Goal: Task Accomplishment & Management: Complete application form

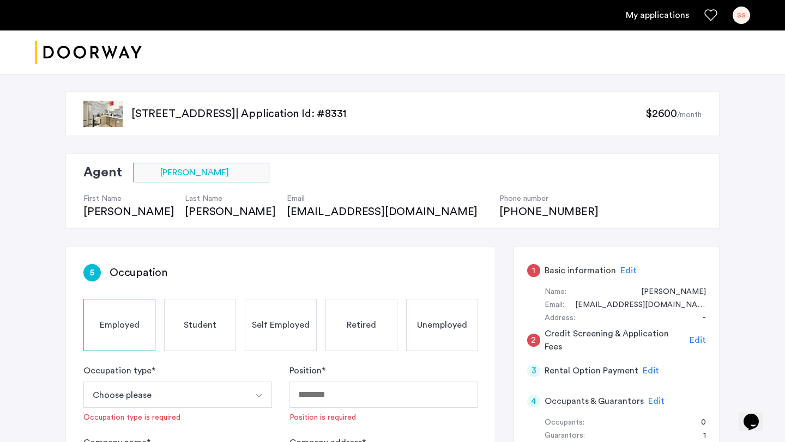
click at [557, 268] on h5 "Basic information" at bounding box center [579, 270] width 71 height 13
click at [626, 271] on span "Edit" at bounding box center [628, 270] width 16 height 9
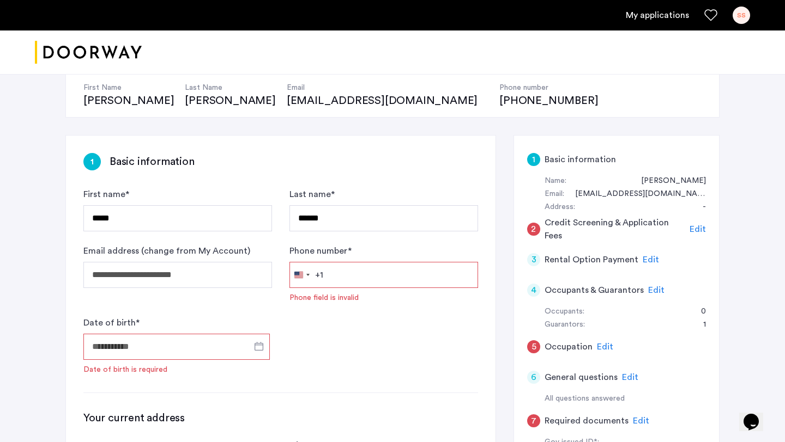
scroll to position [115, 0]
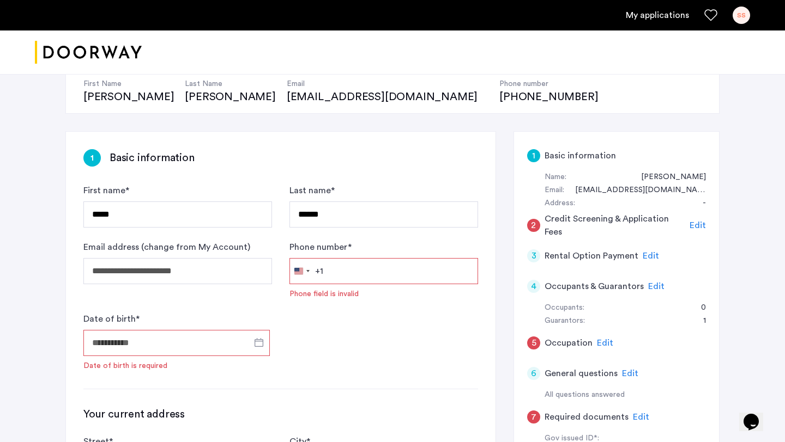
click at [365, 277] on input "Phone number *" at bounding box center [383, 271] width 189 height 26
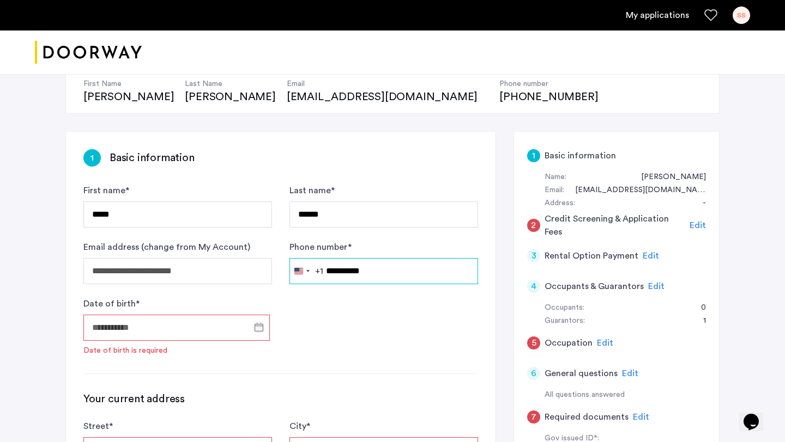
type input "**********"
click at [258, 329] on span "Open calendar" at bounding box center [259, 327] width 26 height 26
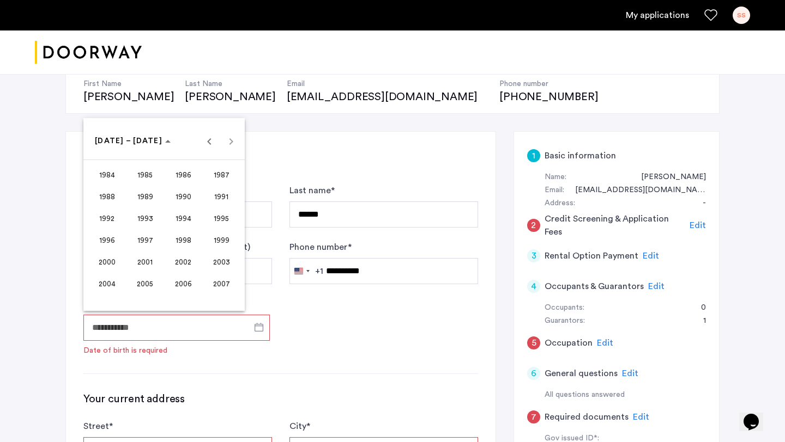
click at [227, 213] on span "1995" at bounding box center [221, 219] width 34 height 20
click at [129, 241] on span "OCT" at bounding box center [145, 240] width 34 height 20
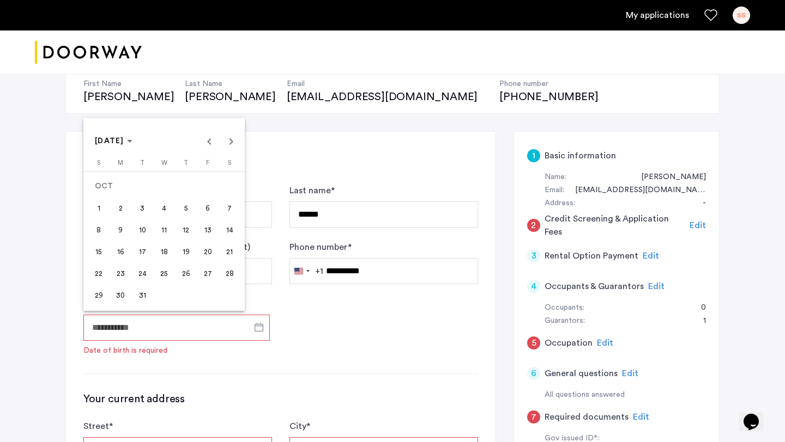
click at [91, 301] on span "29" at bounding box center [99, 296] width 20 height 20
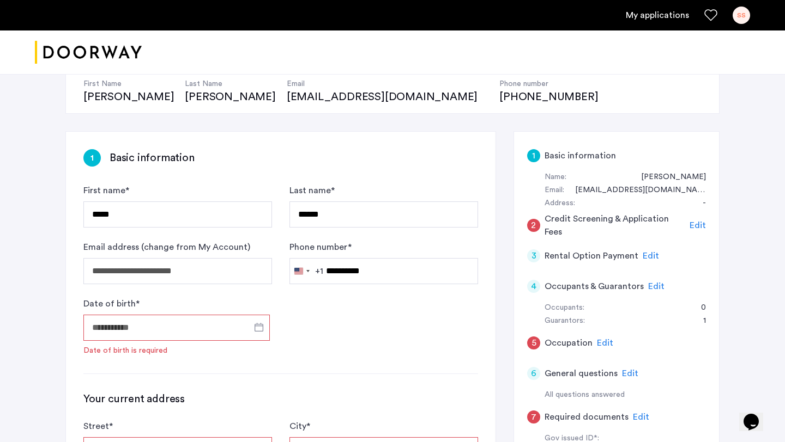
type input "**********"
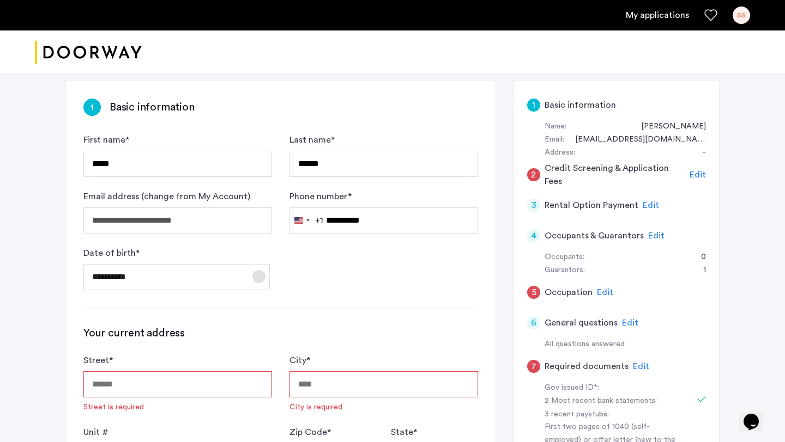
scroll to position [202, 0]
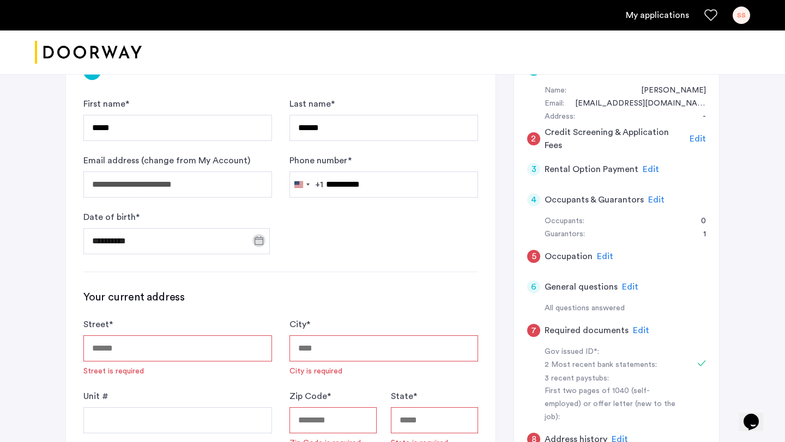
click at [168, 348] on input "Street *" at bounding box center [177, 349] width 189 height 26
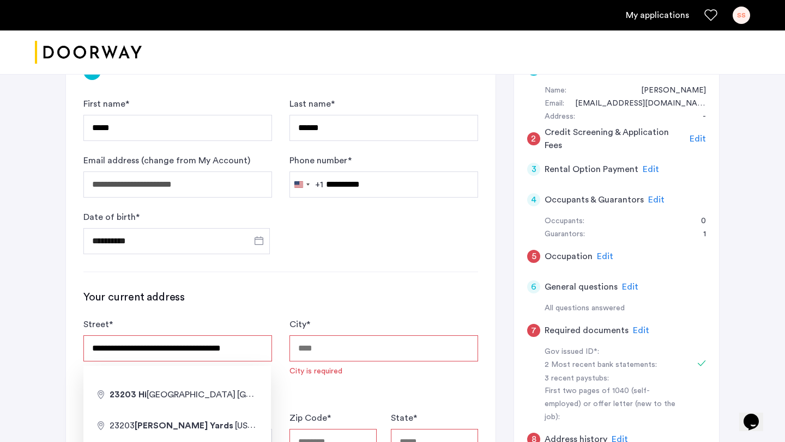
type input "**********"
type input "******"
type input "*****"
type input "**"
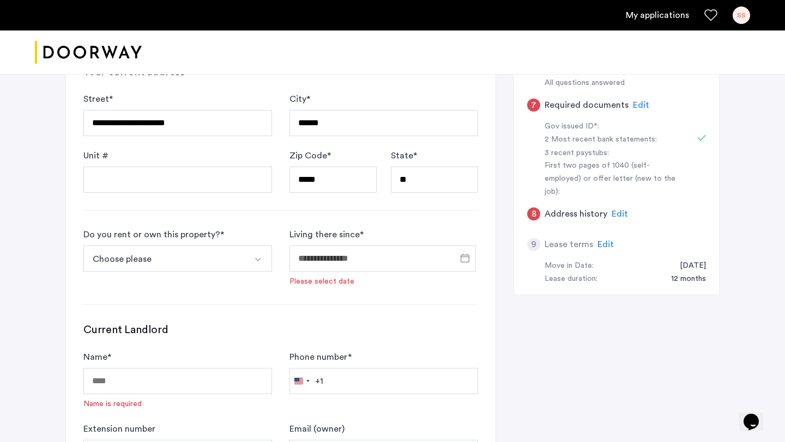
scroll to position [430, 0]
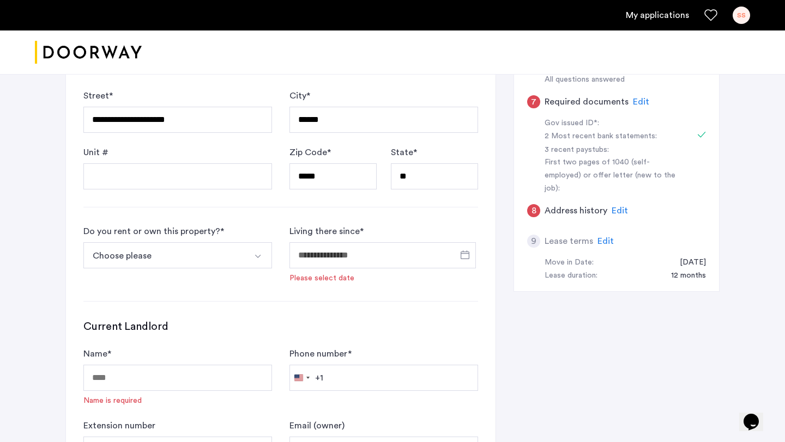
click at [189, 252] on button "Choose please" at bounding box center [164, 255] width 163 height 26
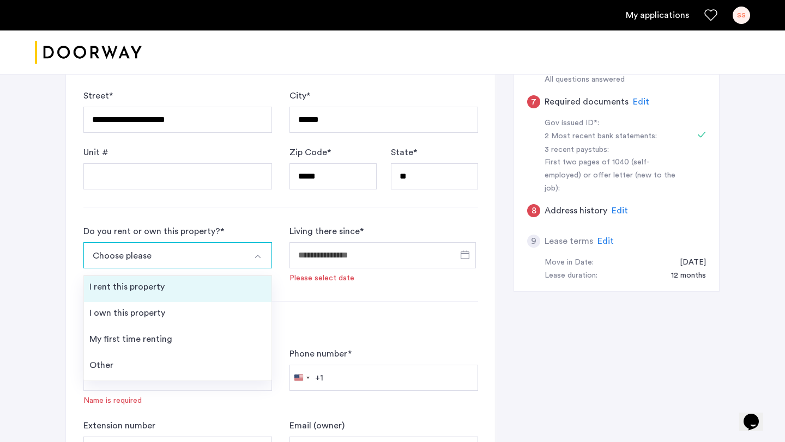
click at [189, 283] on li "I rent this property" at bounding box center [177, 289] width 187 height 26
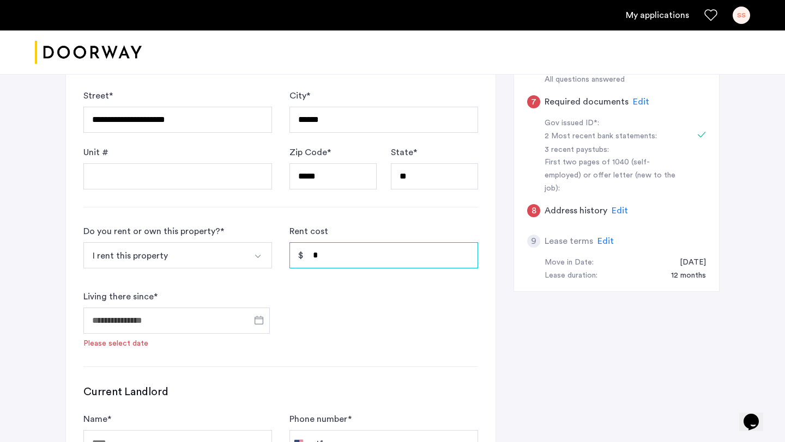
click at [389, 257] on input "*" at bounding box center [383, 255] width 189 height 26
type input "*****"
click at [390, 316] on form "Do you rent or own this property? * I rent this property I rent this property I…" at bounding box center [280, 287] width 395 height 124
click at [262, 318] on span "Open calendar" at bounding box center [259, 320] width 26 height 26
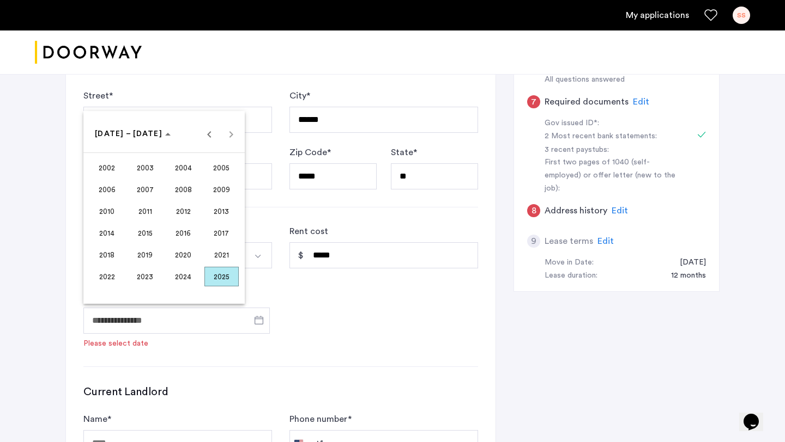
click at [217, 277] on span "2025" at bounding box center [221, 277] width 34 height 20
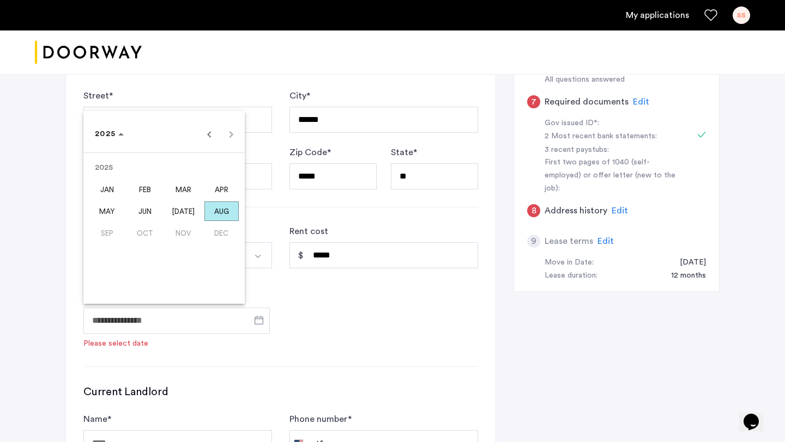
click at [108, 188] on span "JAN" at bounding box center [107, 190] width 34 height 20
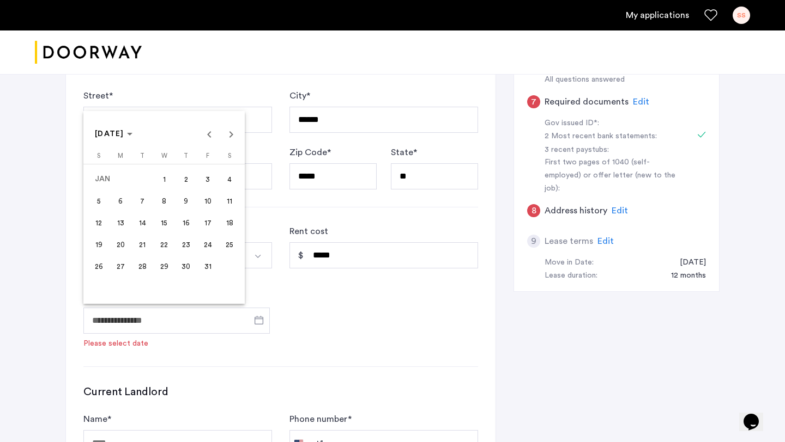
click at [164, 177] on span "1" at bounding box center [164, 179] width 20 height 20
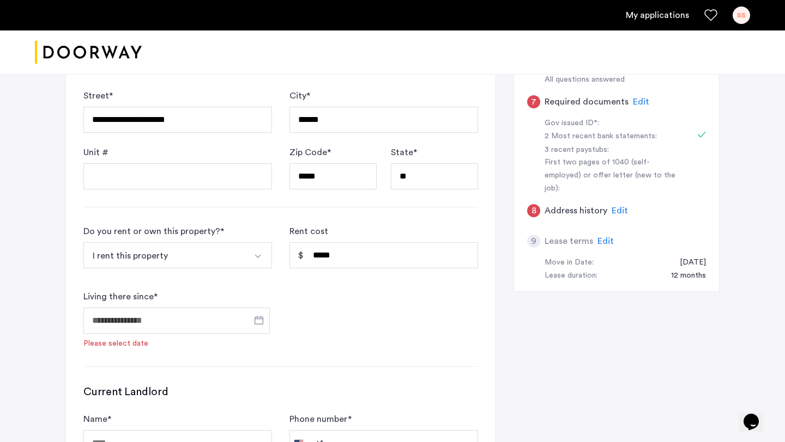
type input "**********"
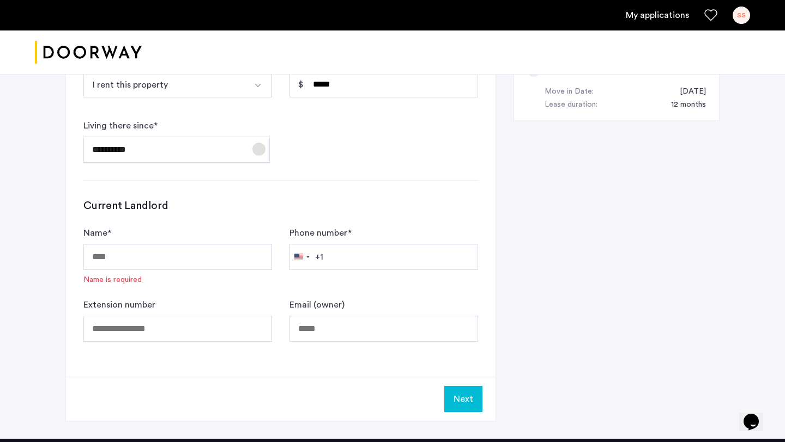
scroll to position [621, 0]
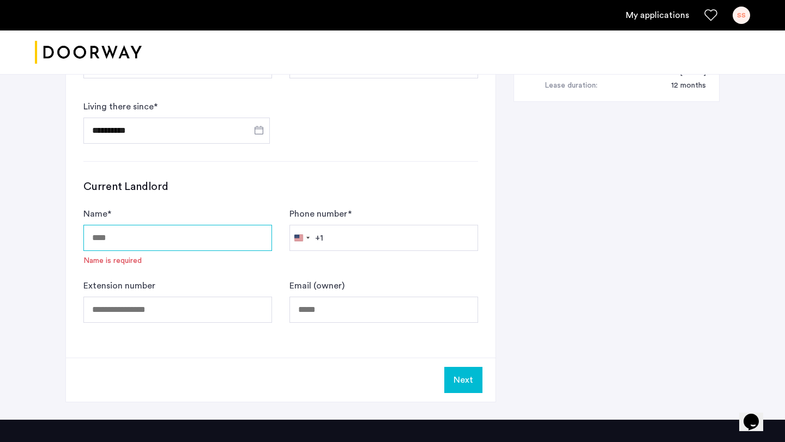
click at [203, 244] on input "Name *" at bounding box center [177, 238] width 189 height 26
type input "*"
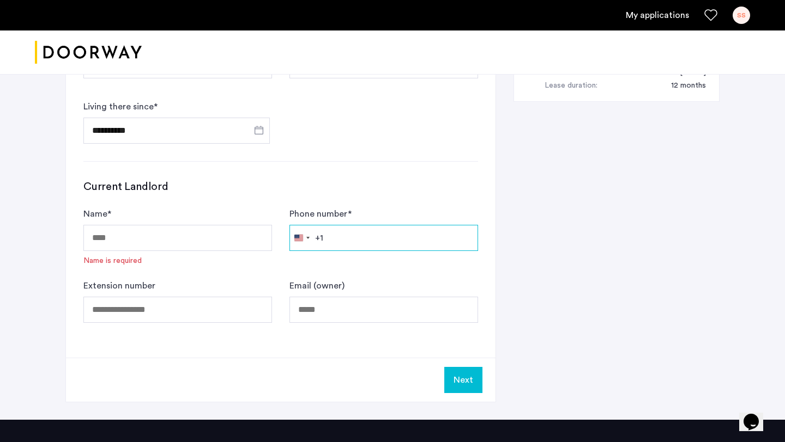
click at [332, 235] on input "Phone number *" at bounding box center [383, 238] width 189 height 26
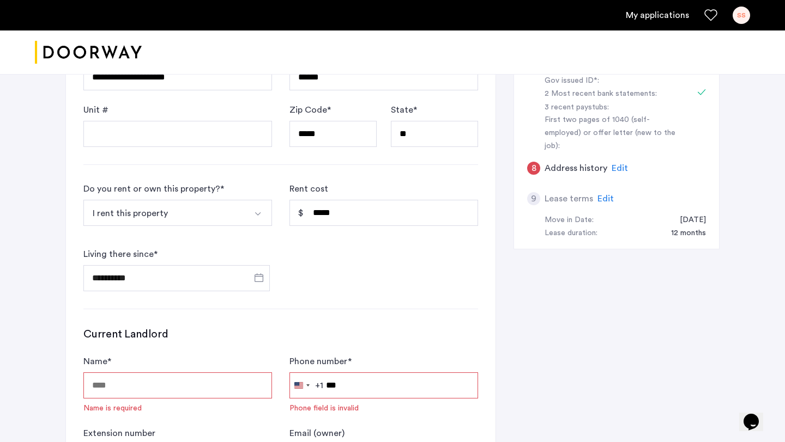
scroll to position [417, 0]
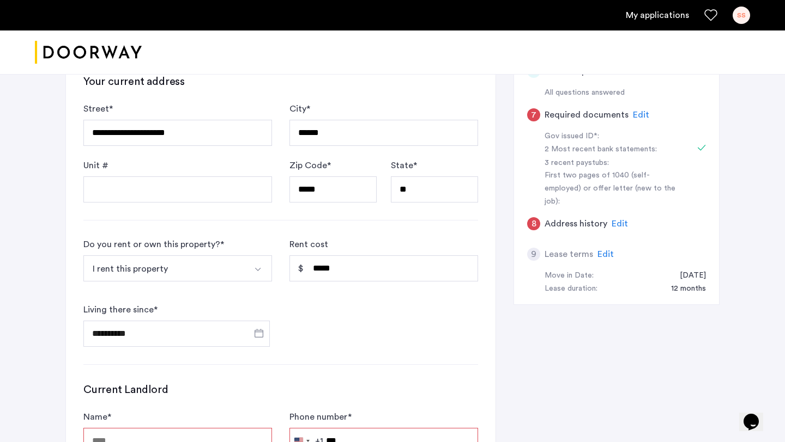
type input "***"
click at [119, 191] on input "Unit #" at bounding box center [177, 190] width 189 height 26
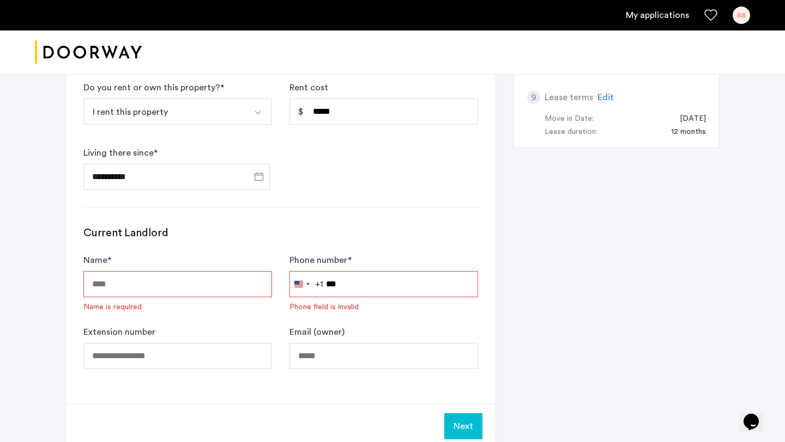
scroll to position [581, 0]
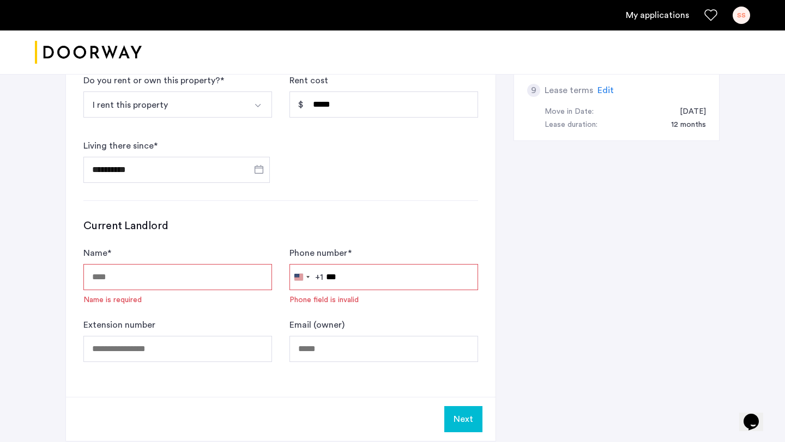
type input "*******"
click at [368, 274] on input "***" at bounding box center [383, 277] width 189 height 26
type input "**********"
click at [166, 273] on input "Name *" at bounding box center [177, 277] width 189 height 26
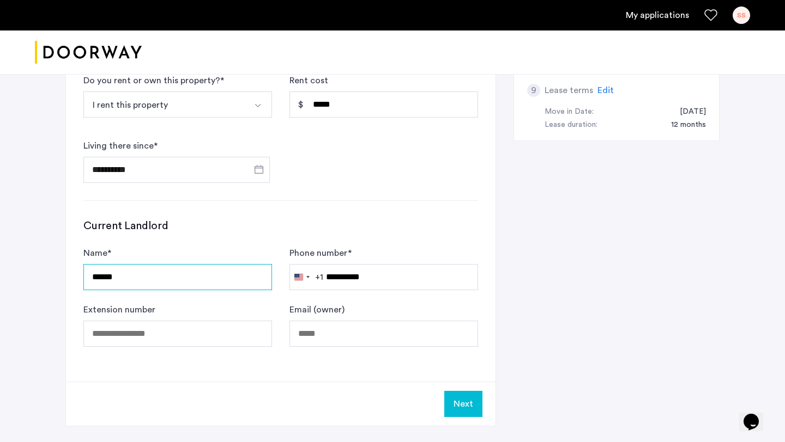
type input "******"
click at [117, 379] on div "**********" at bounding box center [280, 23] width 429 height 717
click at [465, 408] on button "Next" at bounding box center [463, 404] width 38 height 26
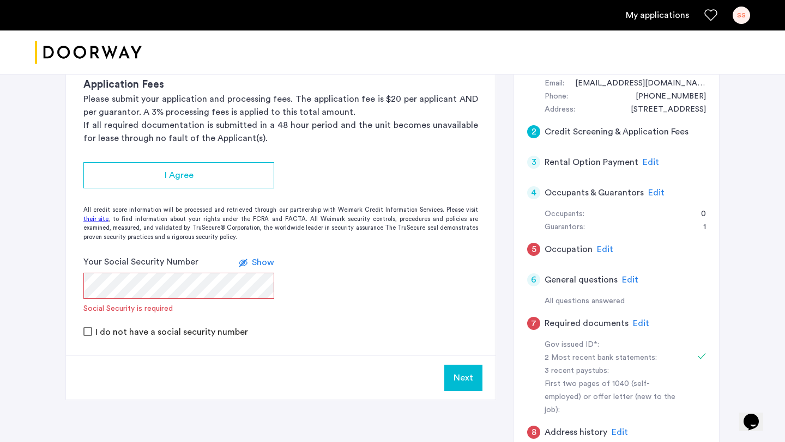
scroll to position [226, 0]
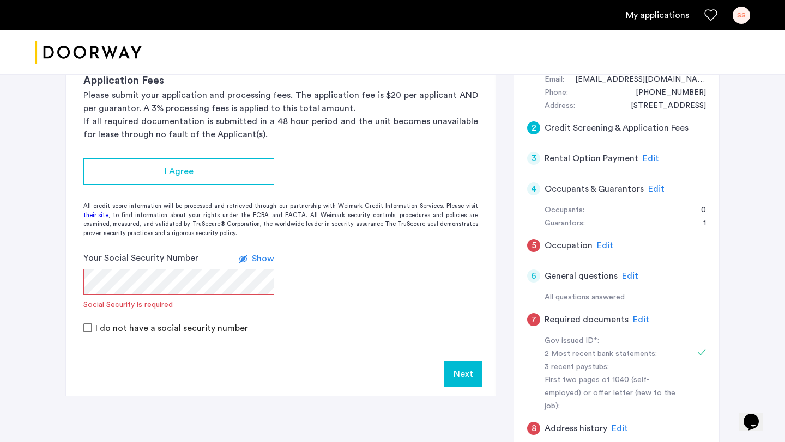
click at [644, 158] on span "Edit" at bounding box center [650, 158] width 16 height 9
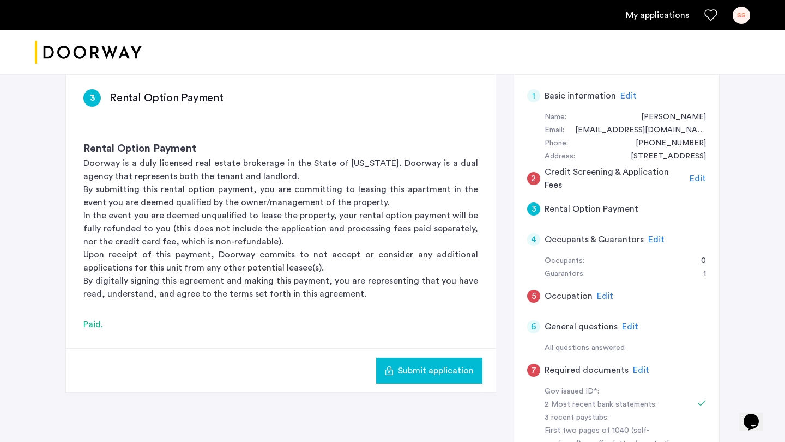
scroll to position [177, 0]
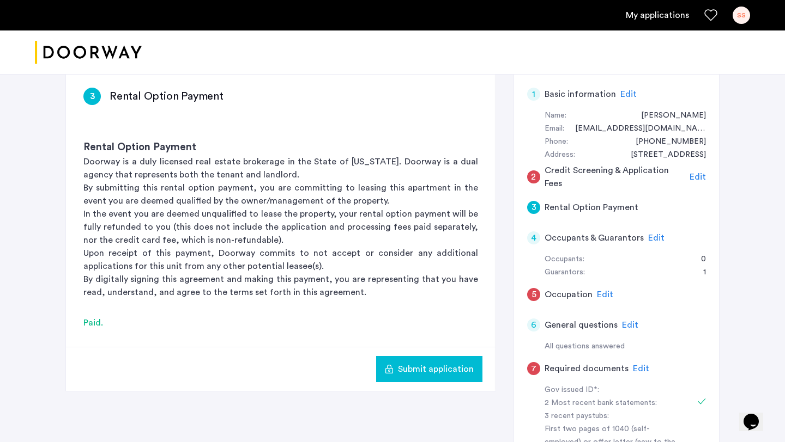
click at [651, 240] on span "Edit" at bounding box center [656, 238] width 16 height 9
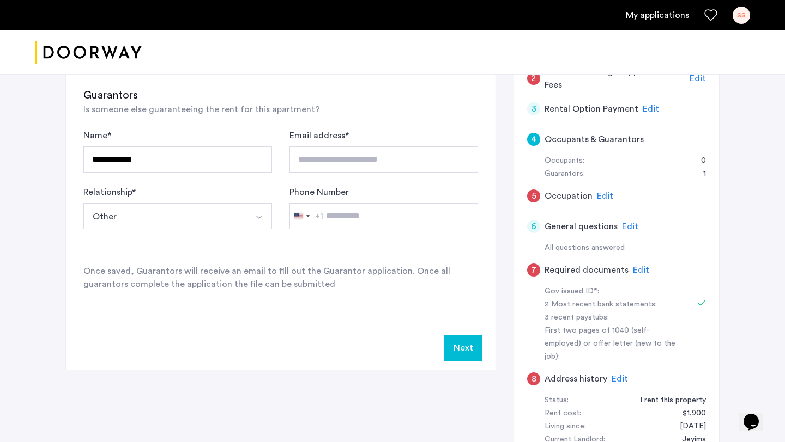
scroll to position [206, 0]
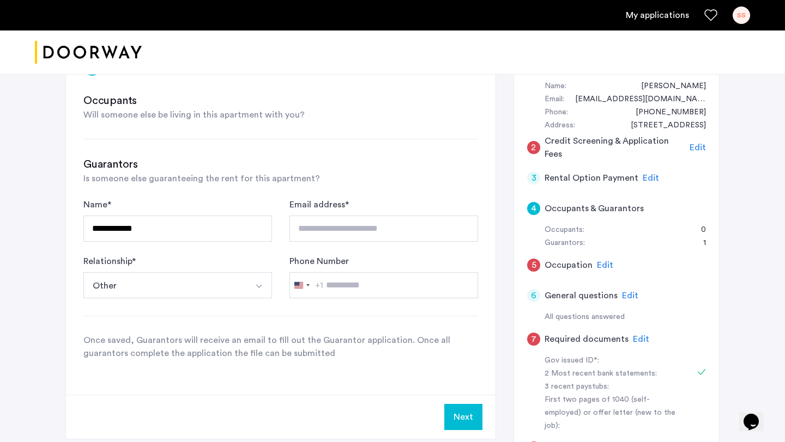
click at [604, 264] on span "Edit" at bounding box center [605, 265] width 16 height 9
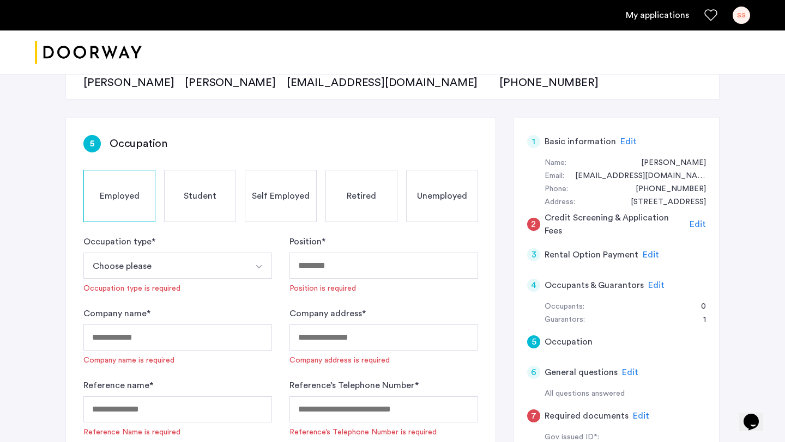
scroll to position [5, 0]
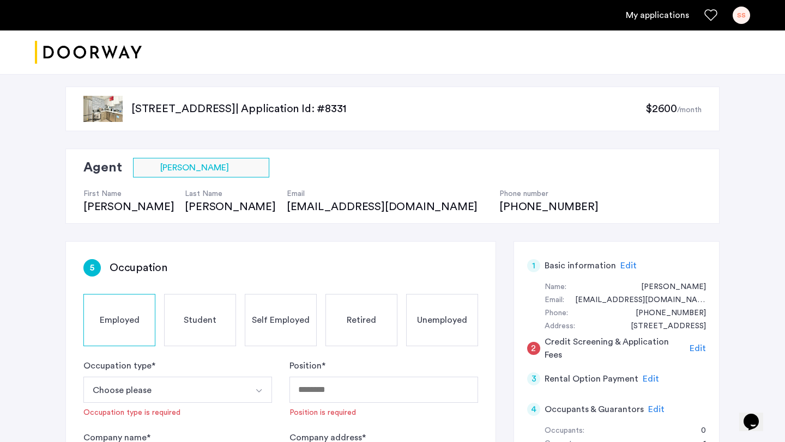
click at [620, 268] on span "Edit" at bounding box center [628, 266] width 16 height 9
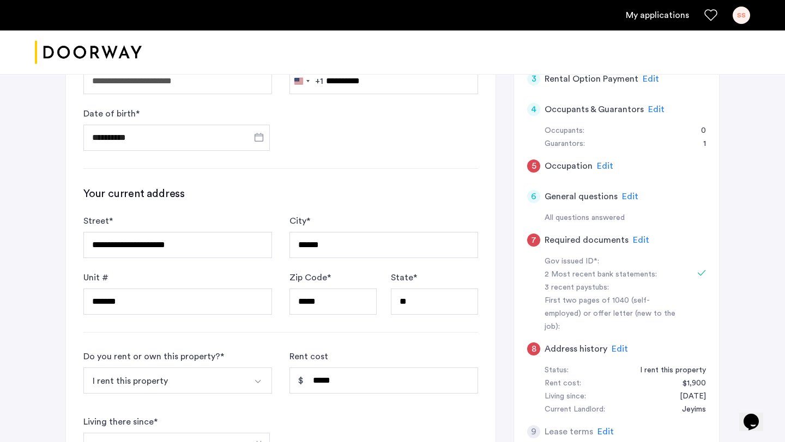
scroll to position [211, 0]
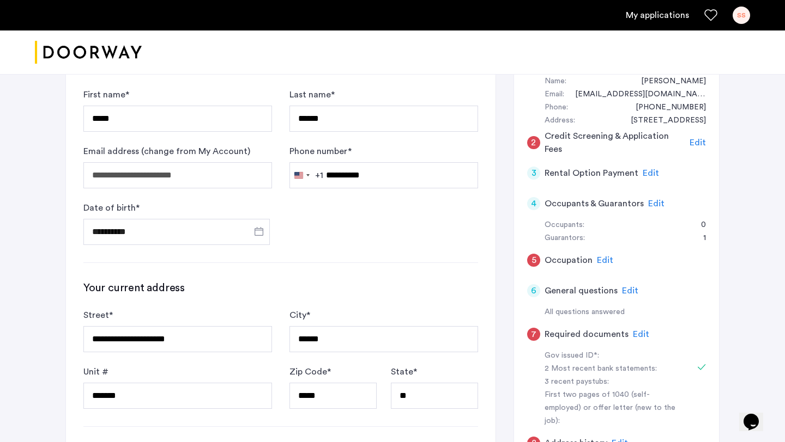
click at [604, 265] on div "Edit" at bounding box center [605, 260] width 16 height 13
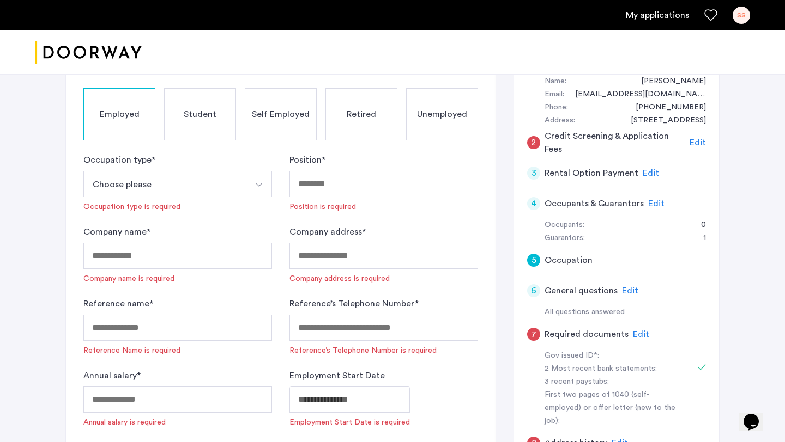
click at [235, 184] on button "Choose please" at bounding box center [164, 184] width 163 height 26
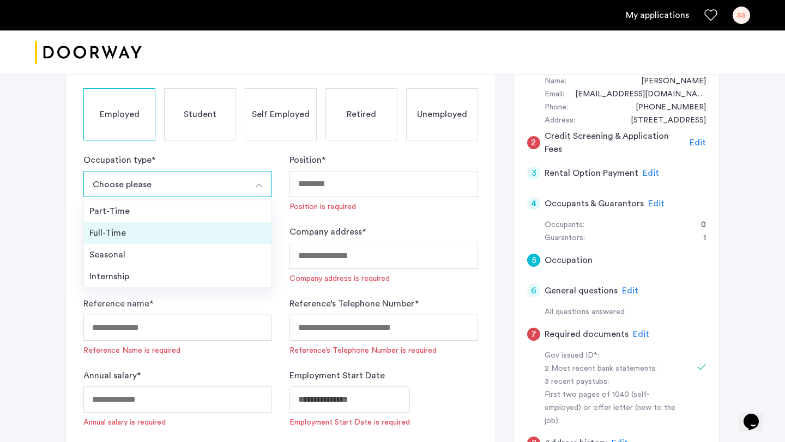
click at [190, 234] on div "Full-Time" at bounding box center [177, 233] width 177 height 13
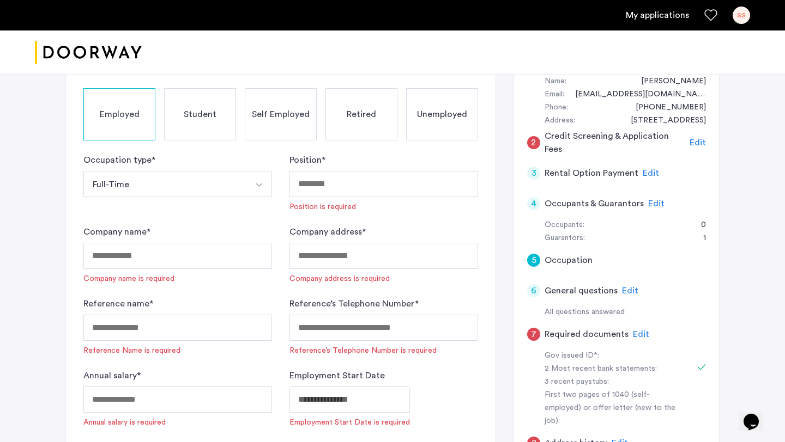
click at [305, 198] on div "Position * Position is required" at bounding box center [383, 183] width 189 height 59
click at [305, 187] on input "Position *" at bounding box center [383, 184] width 189 height 26
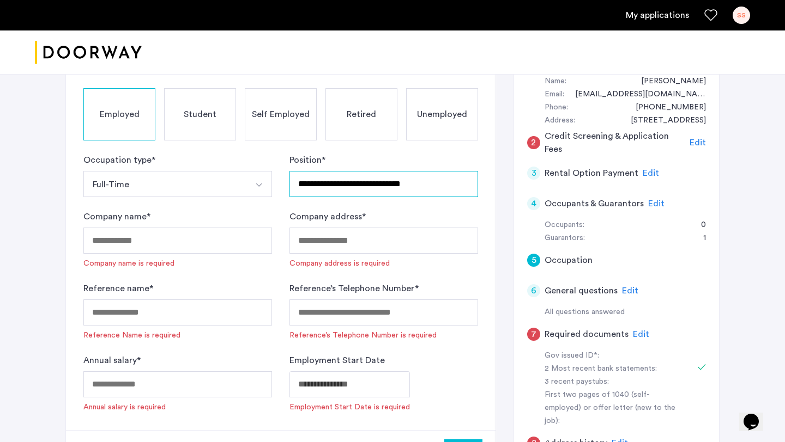
type input "**********"
click at [117, 237] on input "Company name *" at bounding box center [177, 241] width 189 height 26
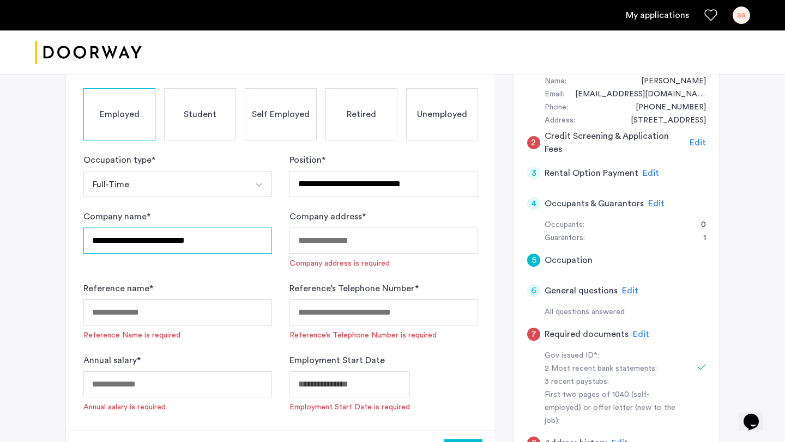
type input "**********"
click at [347, 253] on input "Company address *" at bounding box center [383, 241] width 189 height 26
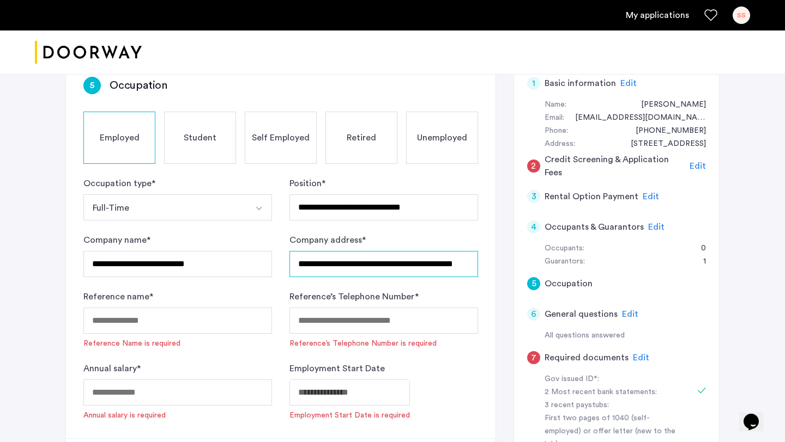
scroll to position [0, 20]
type input "**********"
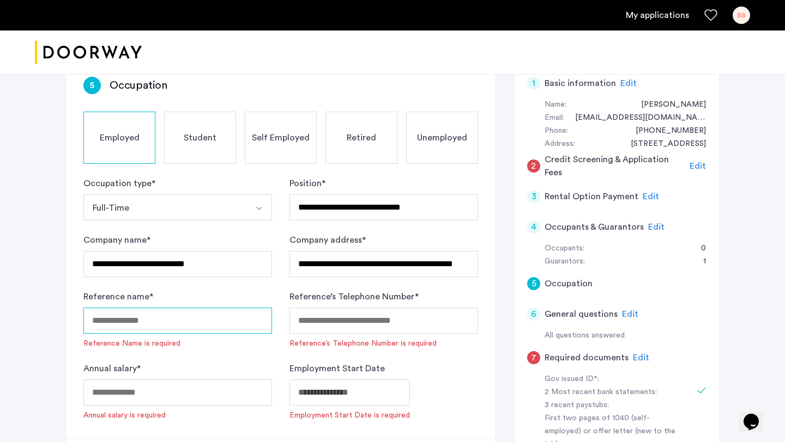
click at [153, 328] on input "Reference name *" at bounding box center [177, 321] width 189 height 26
type input "**********"
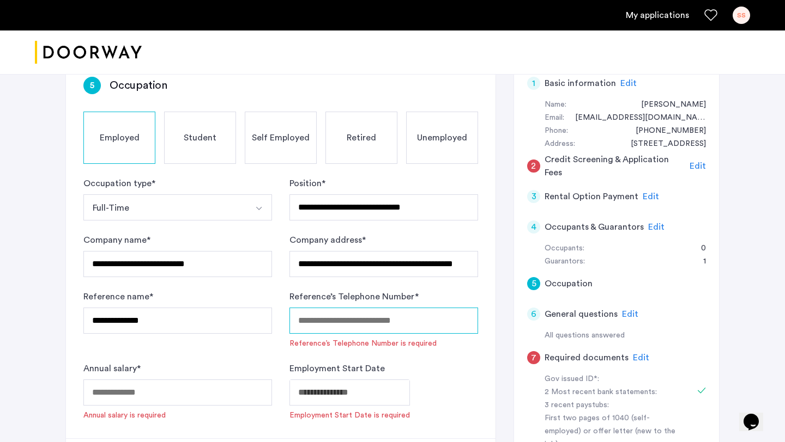
click at [324, 319] on input "Reference’s Telephone Number *" at bounding box center [383, 321] width 189 height 26
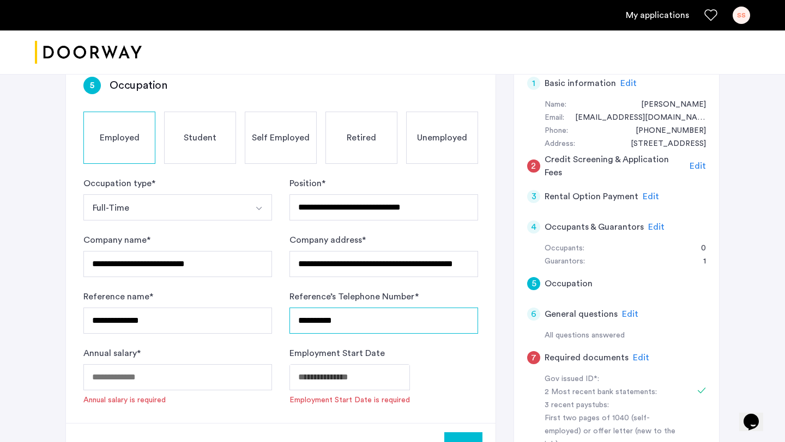
type input "**********"
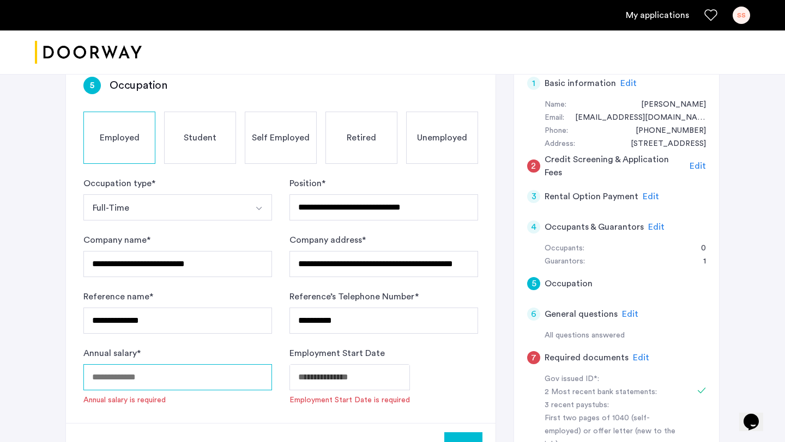
click at [102, 380] on input "Annual salary *" at bounding box center [177, 378] width 189 height 26
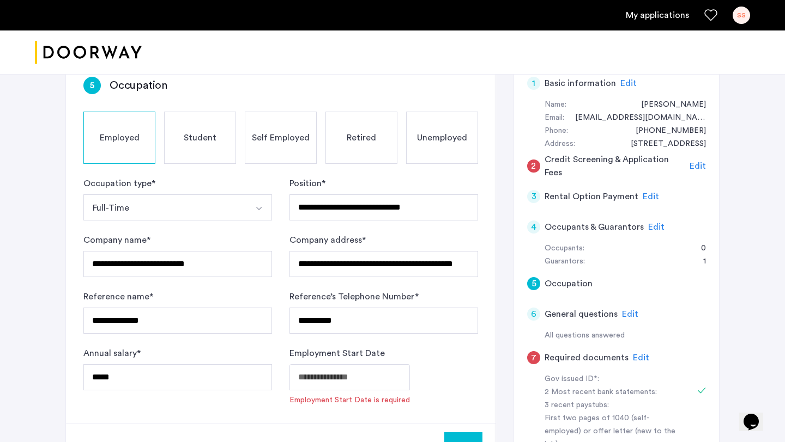
click at [141, 442] on div "Next" at bounding box center [280, 445] width 429 height 44
click at [252, 372] on input "*****" at bounding box center [177, 378] width 189 height 26
type input "*****"
click at [37, 331] on div "**********" at bounding box center [392, 252] width 785 height 731
click at [310, 255] on body "**********" at bounding box center [392, 34] width 785 height 442
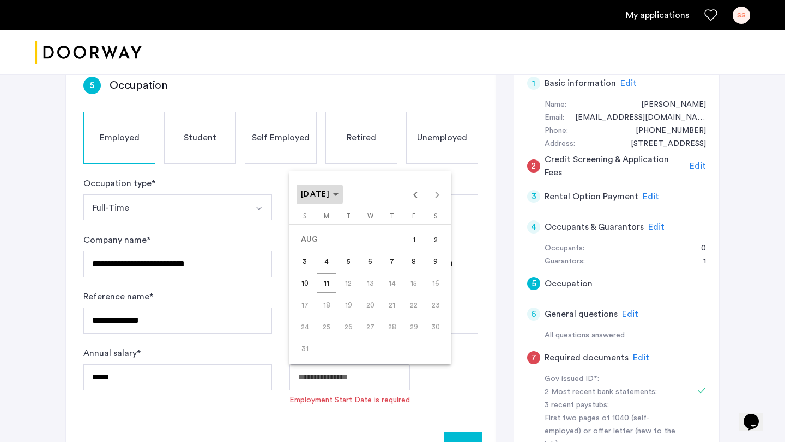
click at [330, 195] on span "[DATE]" at bounding box center [315, 195] width 29 height 8
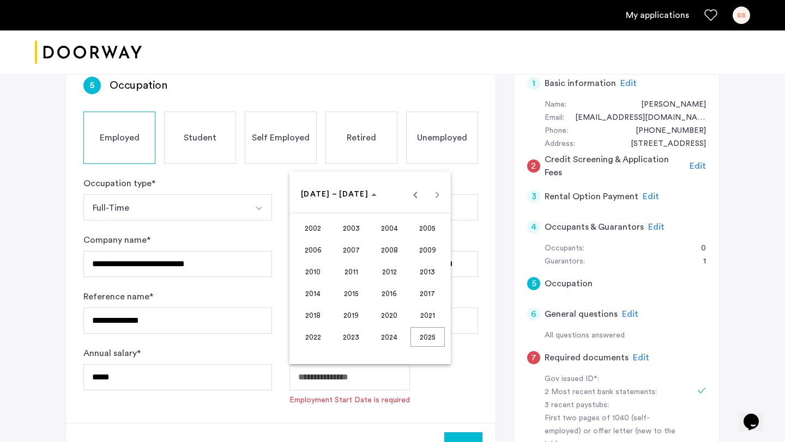
click at [359, 335] on span "2023" at bounding box center [351, 337] width 34 height 20
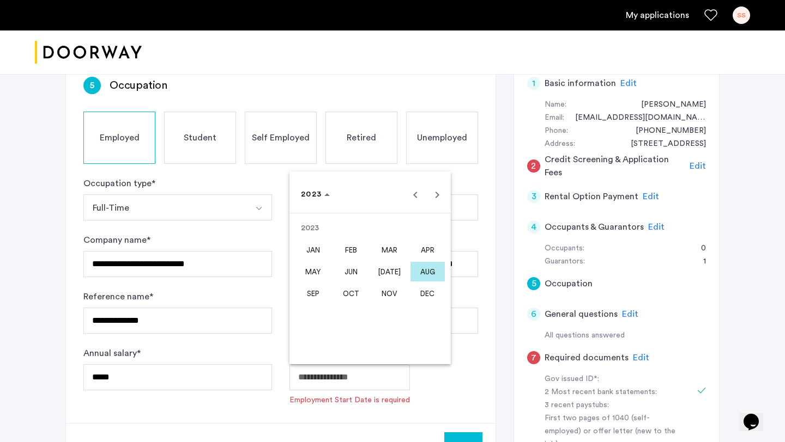
click at [361, 270] on span "JUN" at bounding box center [351, 272] width 34 height 20
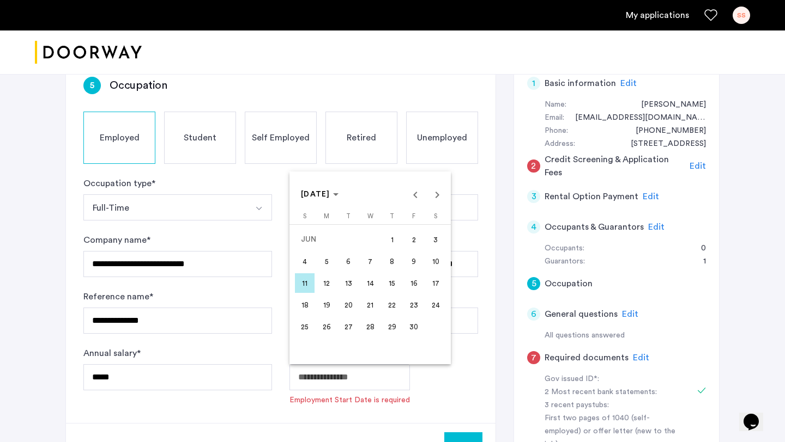
click at [391, 292] on span "15" at bounding box center [392, 284] width 20 height 20
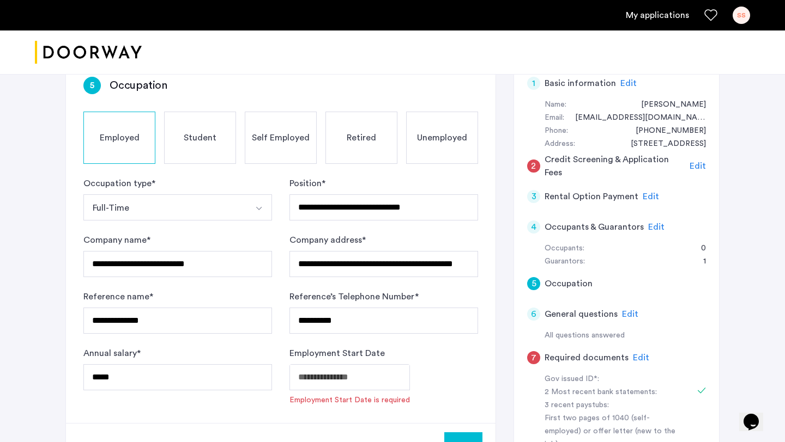
type input "**********"
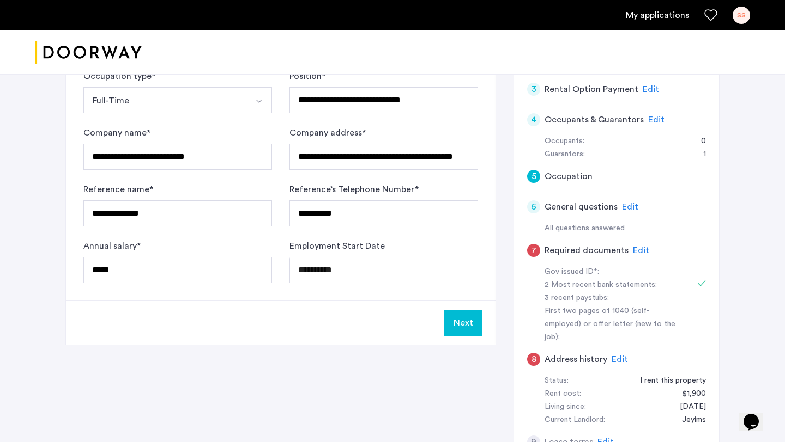
scroll to position [296, 0]
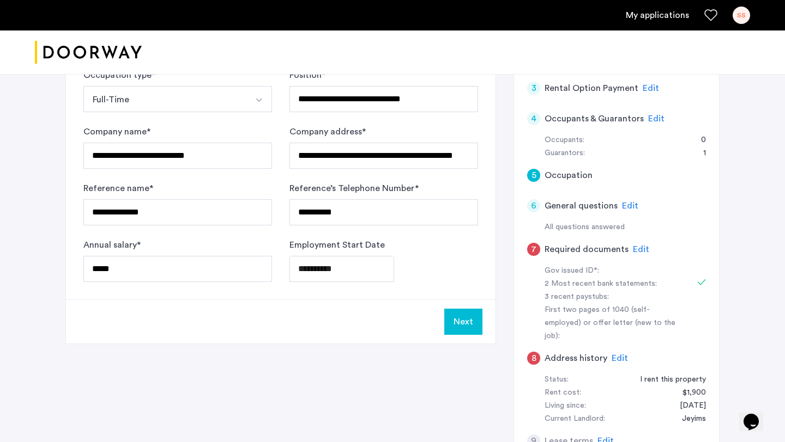
click at [463, 318] on button "Next" at bounding box center [463, 322] width 38 height 26
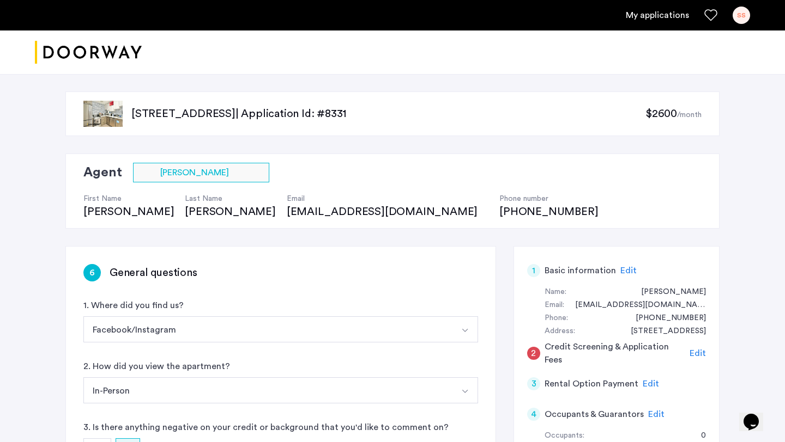
click at [620, 269] on span "Edit" at bounding box center [628, 270] width 16 height 9
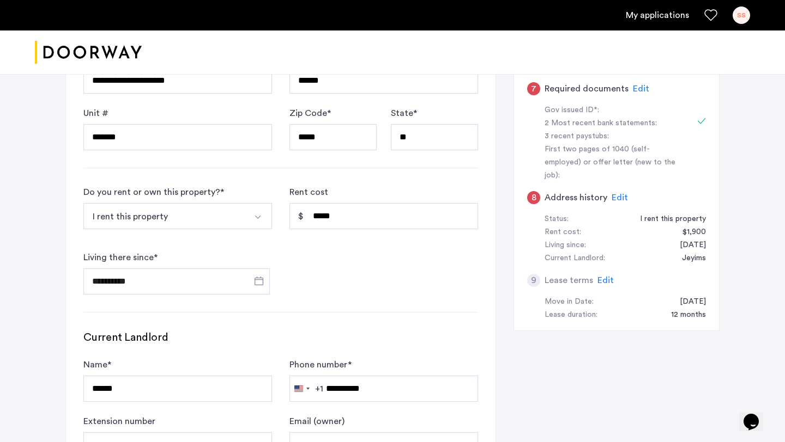
scroll to position [526, 0]
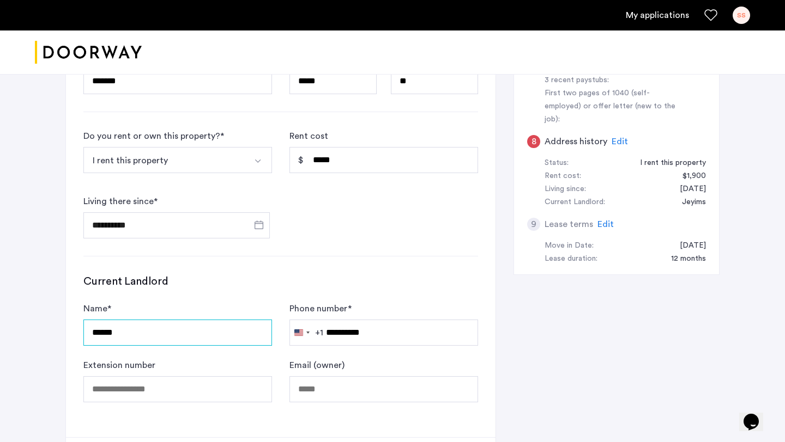
drag, startPoint x: 149, startPoint y: 332, endPoint x: 98, endPoint y: 333, distance: 51.2
click at [98, 333] on input "******" at bounding box center [177, 333] width 189 height 26
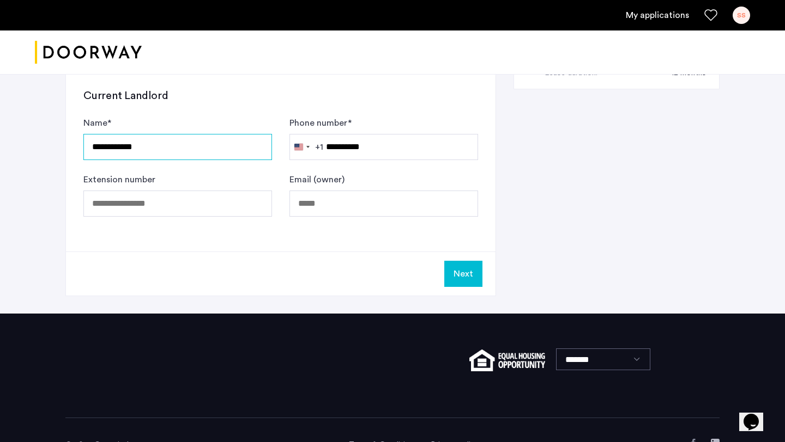
scroll to position [727, 0]
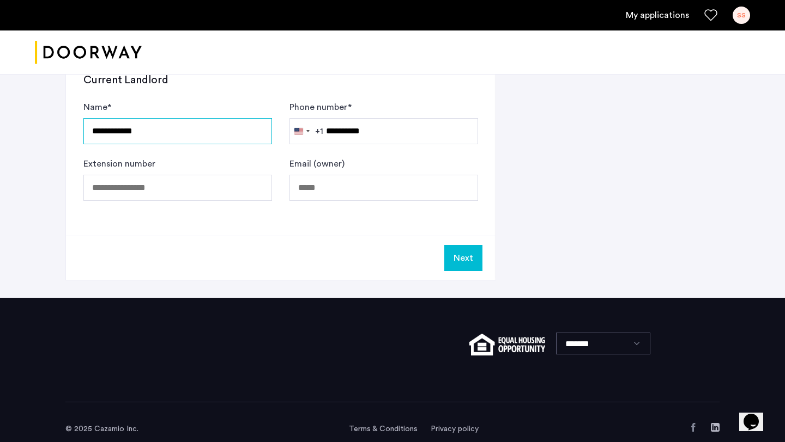
type input "**********"
click at [473, 259] on button "Next" at bounding box center [463, 258] width 38 height 26
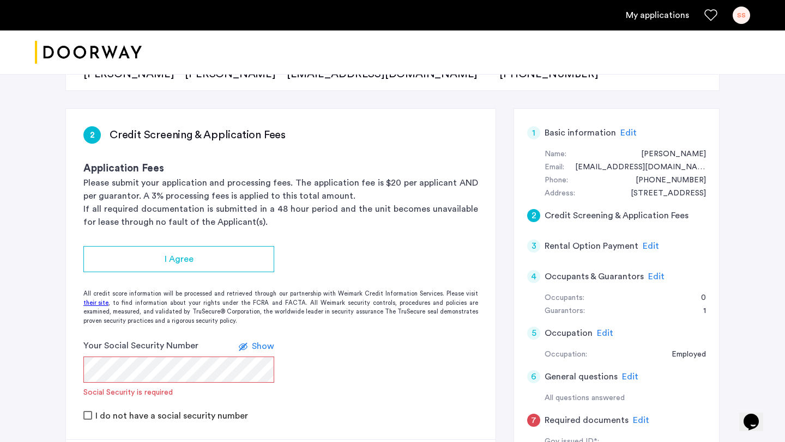
scroll to position [141, 0]
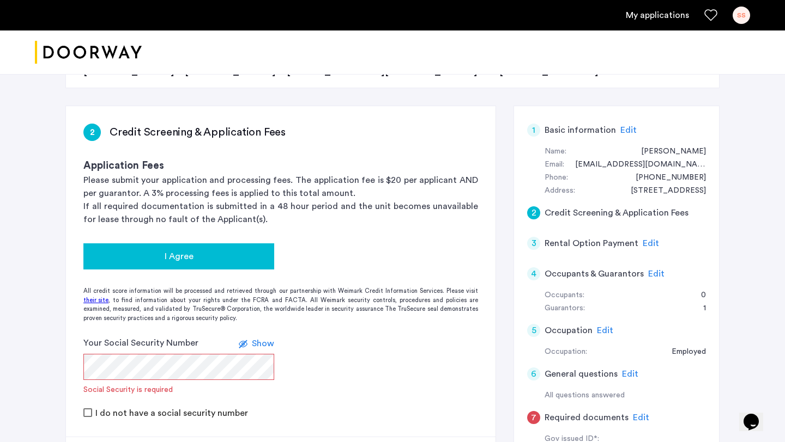
click at [210, 260] on div "I Agree" at bounding box center [178, 256] width 173 height 13
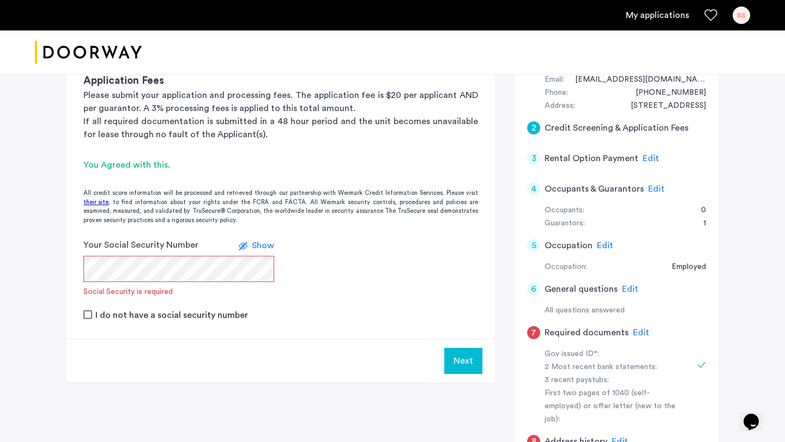
scroll to position [230, 0]
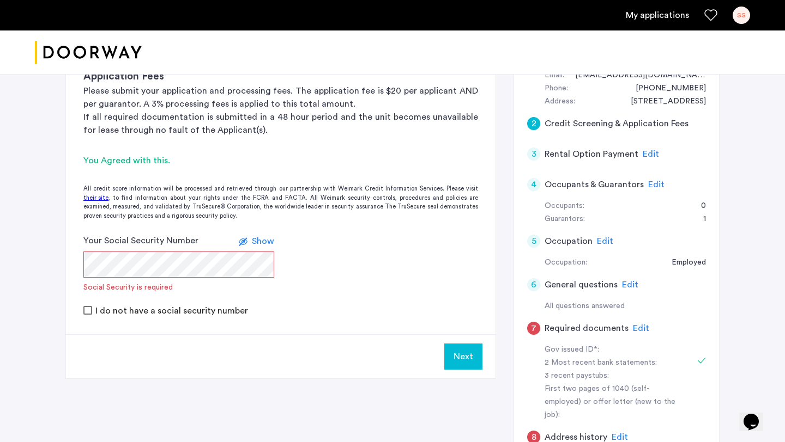
click at [648, 154] on span "Edit" at bounding box center [650, 154] width 16 height 9
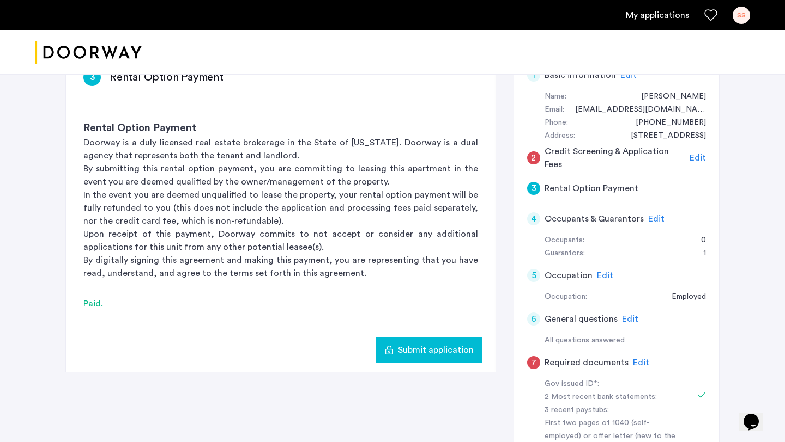
scroll to position [204, 0]
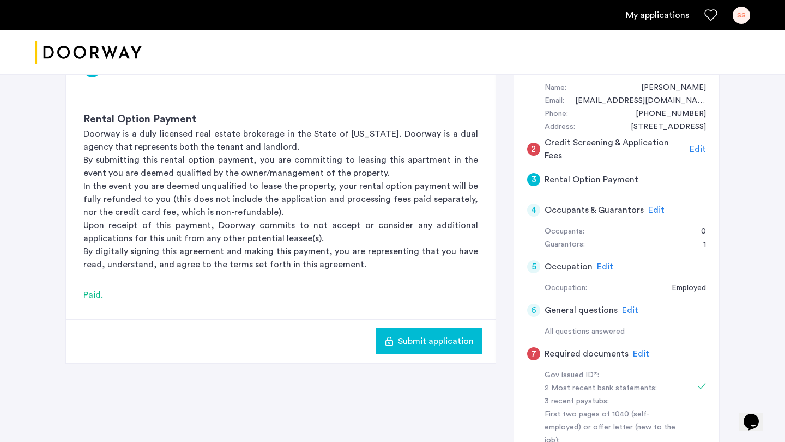
click at [656, 209] on span "Edit" at bounding box center [656, 210] width 16 height 9
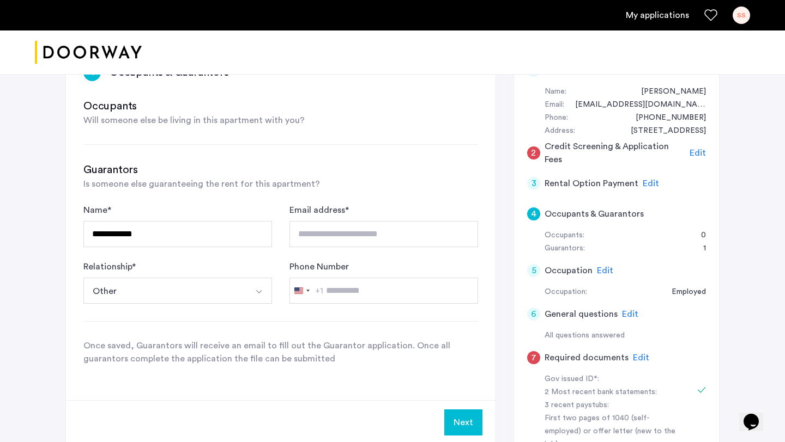
scroll to position [209, 0]
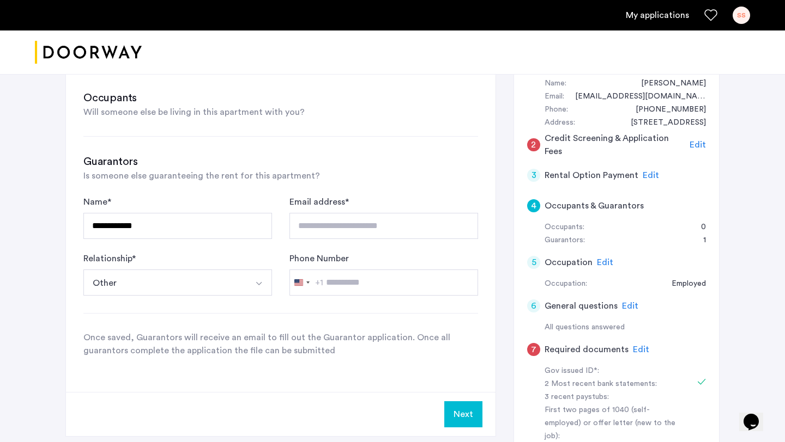
click at [600, 265] on span "Edit" at bounding box center [605, 262] width 16 height 9
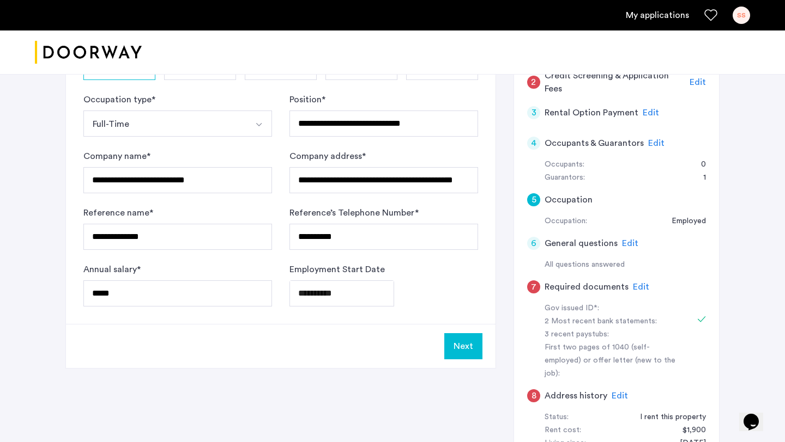
scroll to position [276, 0]
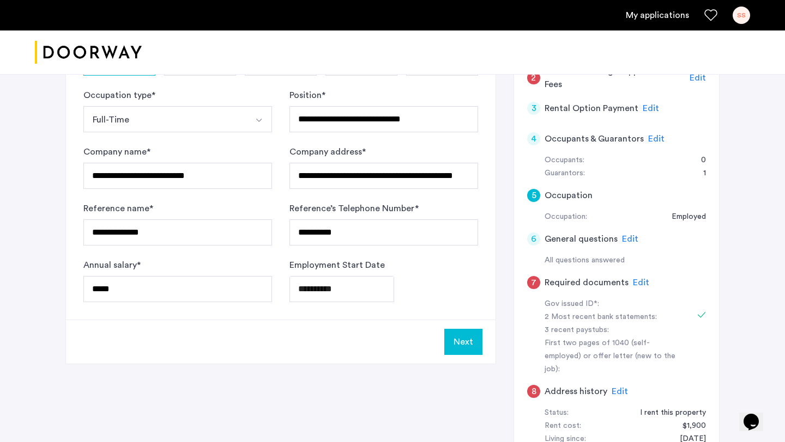
click at [466, 349] on button "Next" at bounding box center [463, 342] width 38 height 26
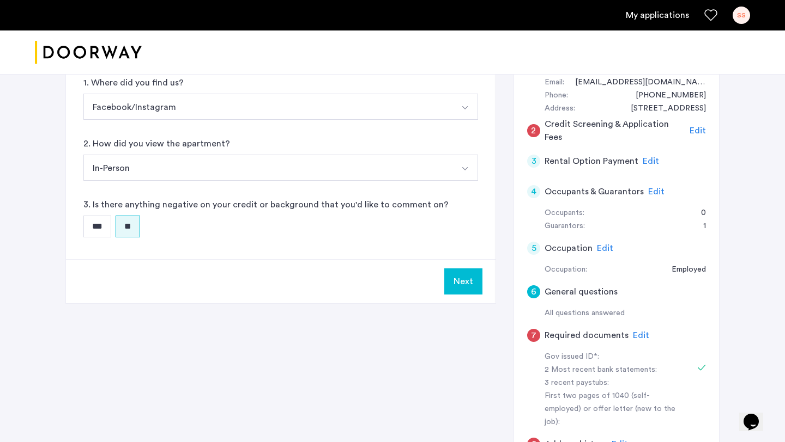
scroll to position [230, 0]
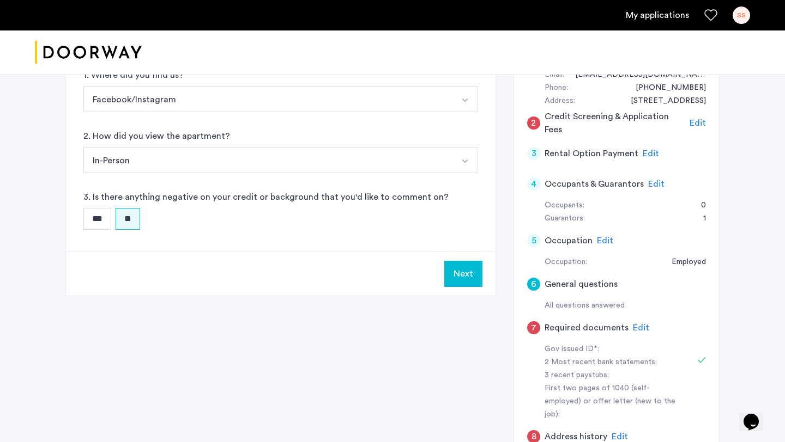
click at [457, 278] on button "Next" at bounding box center [463, 274] width 38 height 26
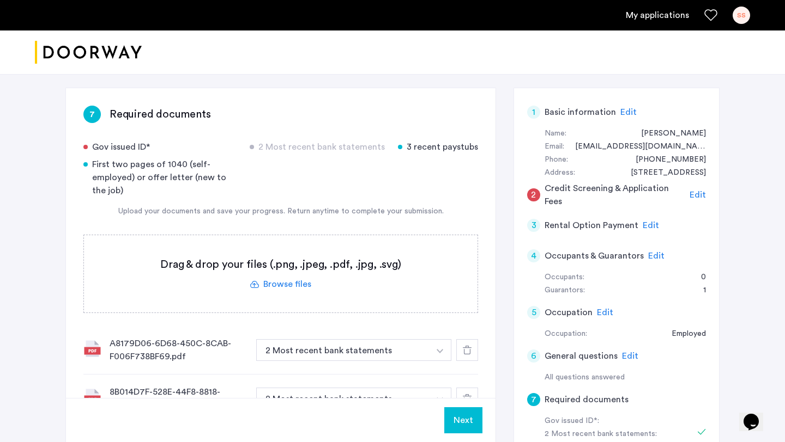
scroll to position [150, 0]
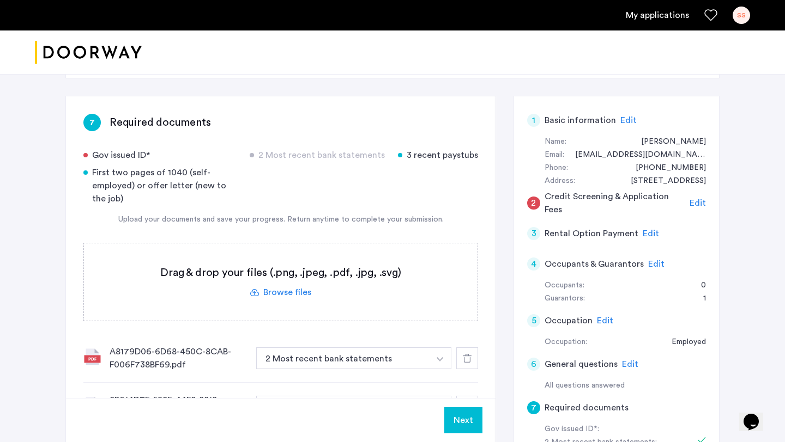
click at [295, 289] on label at bounding box center [280, 282] width 393 height 77
click at [0, 0] on input "file" at bounding box center [0, 0] width 0 height 0
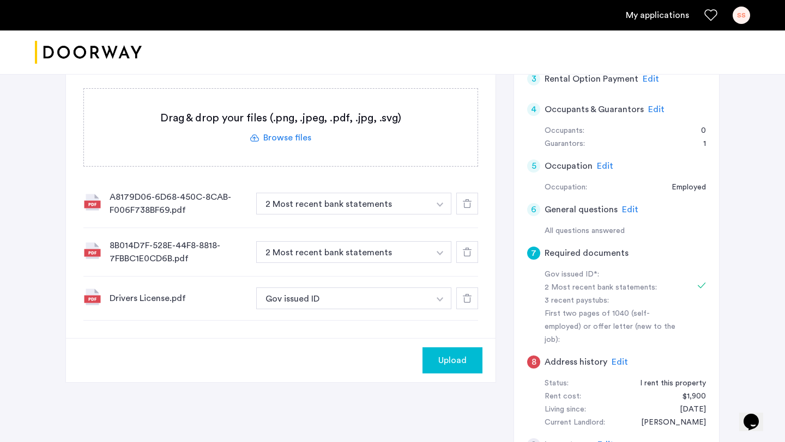
scroll to position [367, 0]
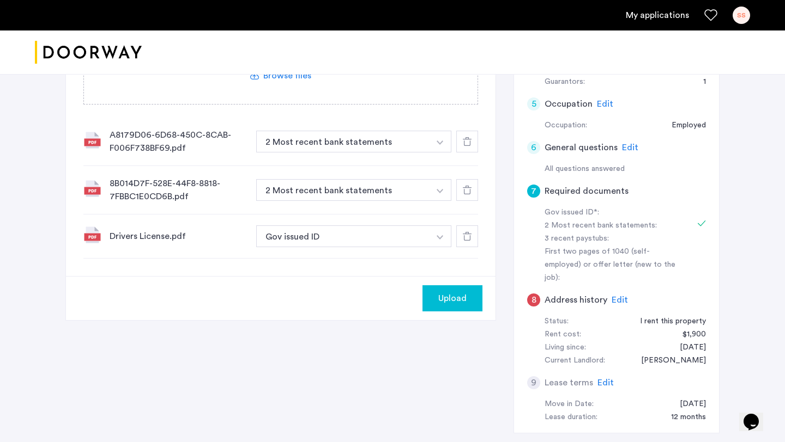
click at [454, 305] on button "Upload" at bounding box center [452, 299] width 60 height 26
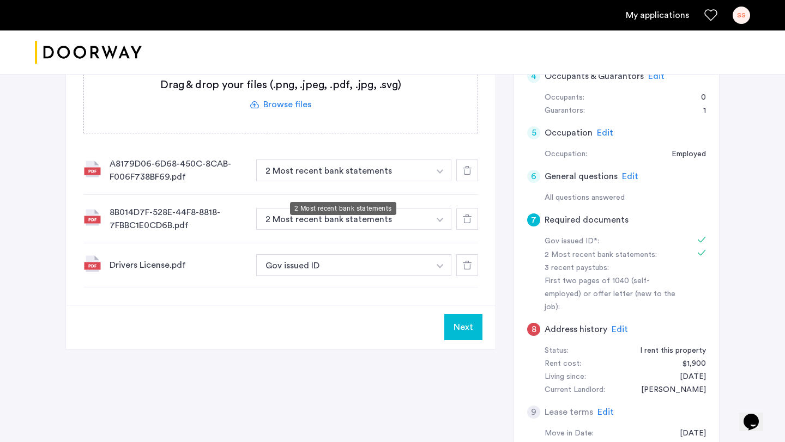
scroll to position [356, 0]
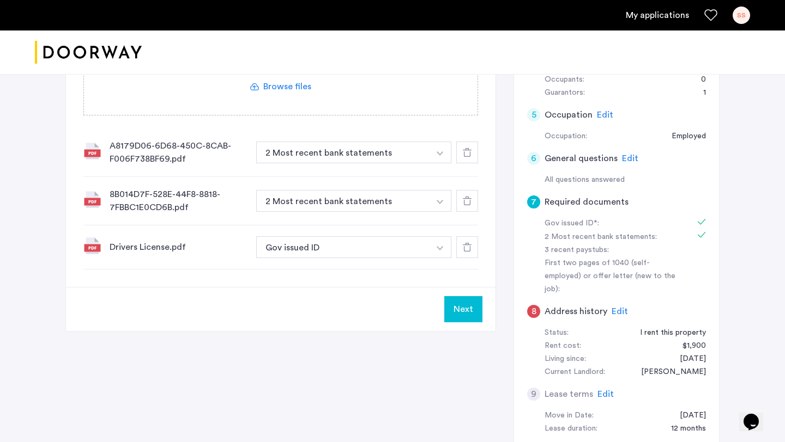
click at [458, 306] on button "Next" at bounding box center [463, 309] width 38 height 26
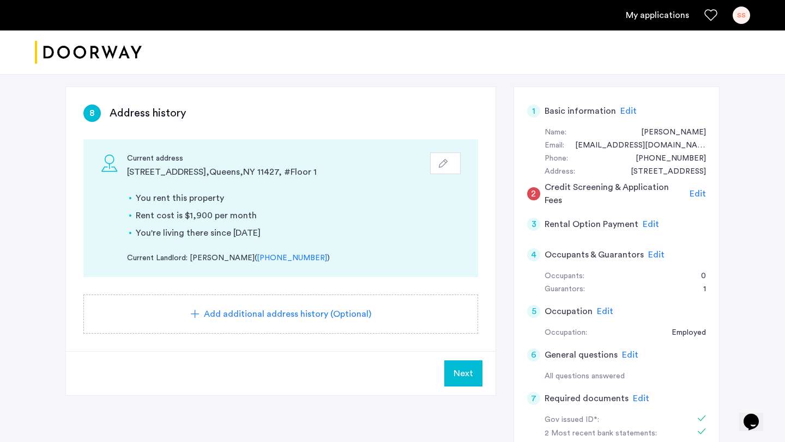
scroll to position [164, 0]
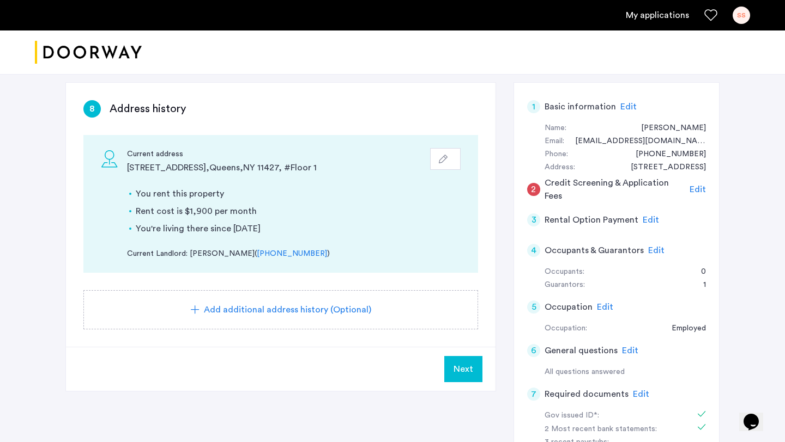
click at [449, 365] on button "Next" at bounding box center [463, 369] width 38 height 26
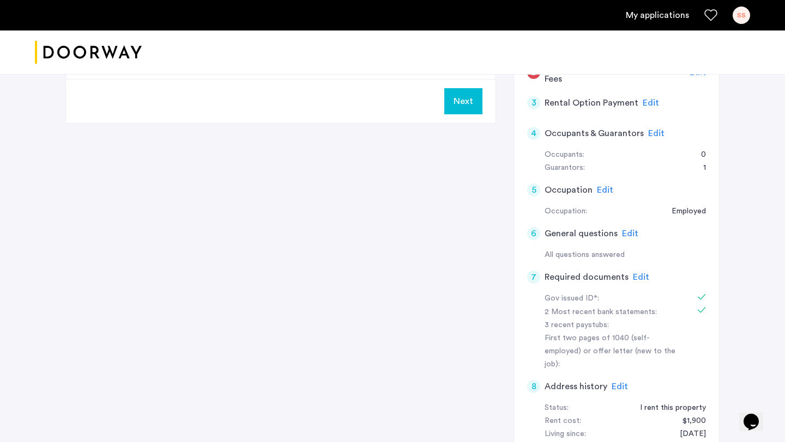
scroll to position [283, 0]
click at [633, 278] on span "Edit" at bounding box center [641, 275] width 16 height 9
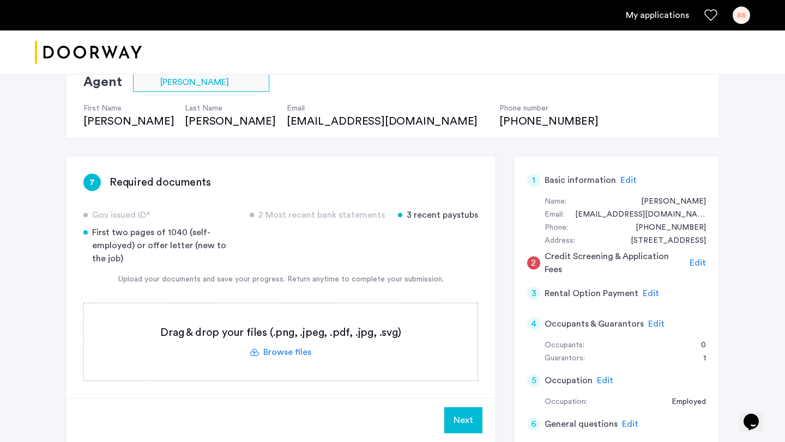
scroll to position [88, 0]
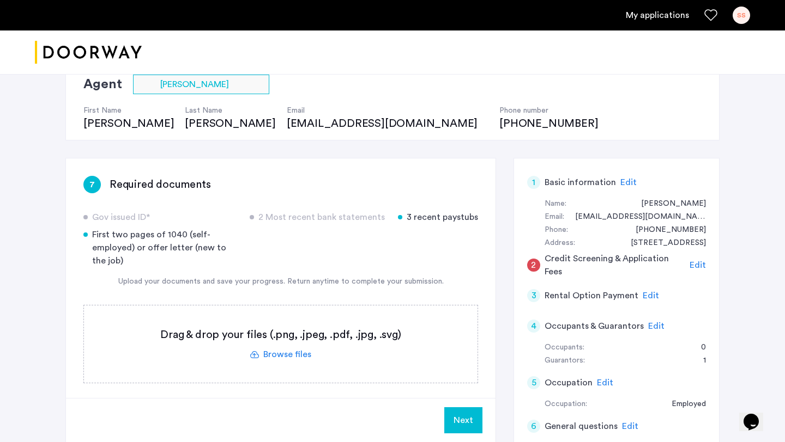
click at [694, 263] on span "Edit" at bounding box center [697, 265] width 16 height 9
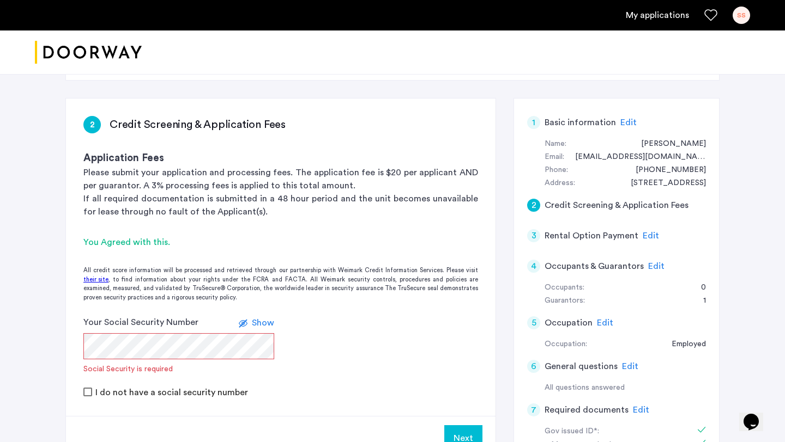
scroll to position [183, 0]
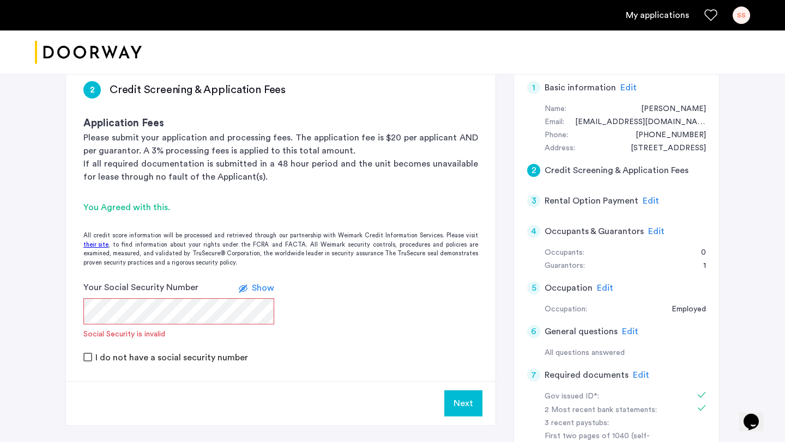
click at [273, 289] on span "Show" at bounding box center [263, 288] width 22 height 9
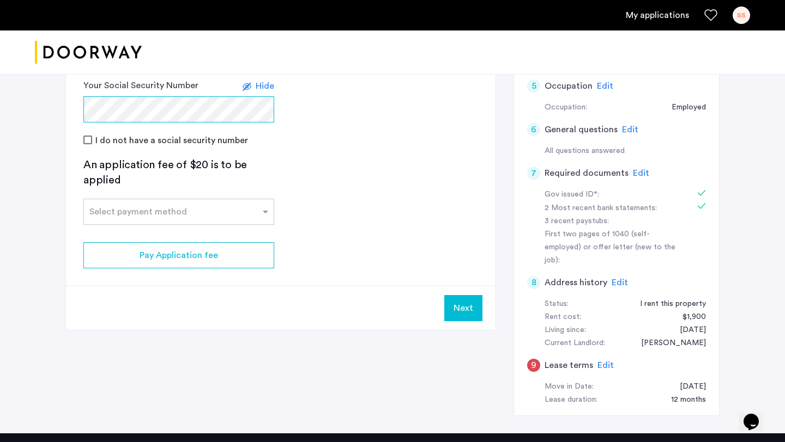
scroll to position [390, 0]
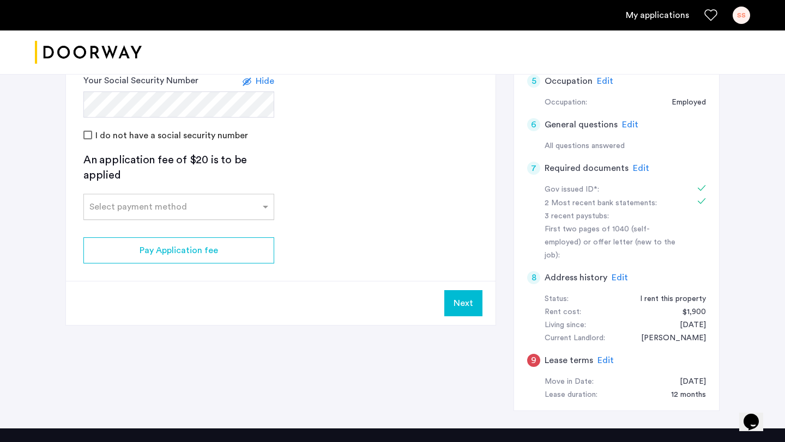
click at [192, 204] on input "text" at bounding box center [167, 203] width 157 height 9
click at [189, 228] on div "Credit Card" at bounding box center [179, 231] width 190 height 22
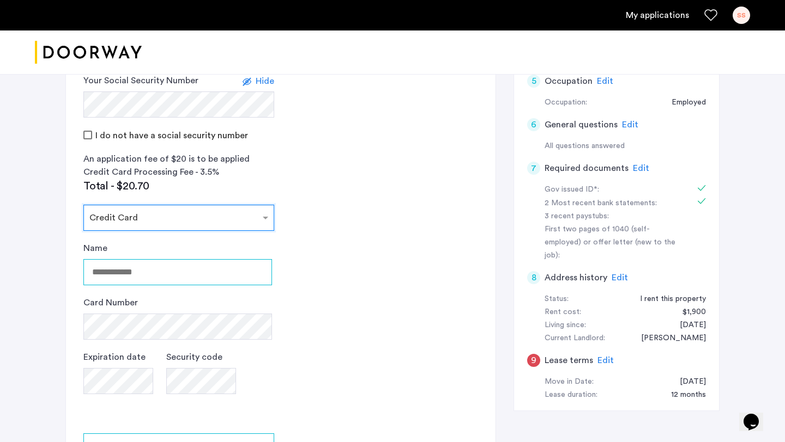
click at [173, 267] on input "Name" at bounding box center [177, 272] width 189 height 26
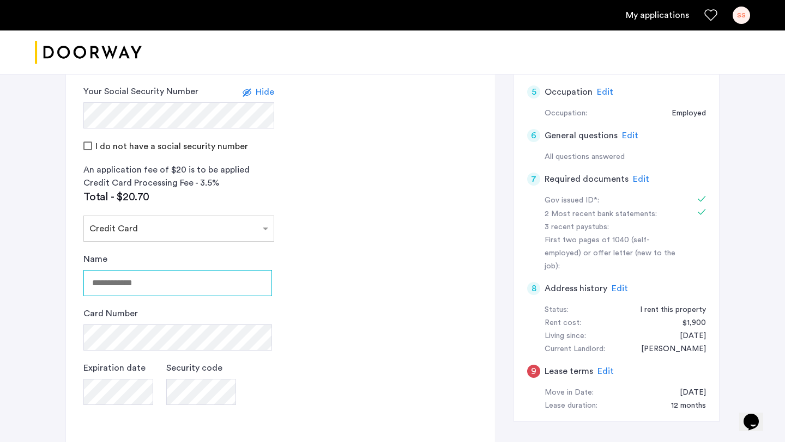
scroll to position [364, 0]
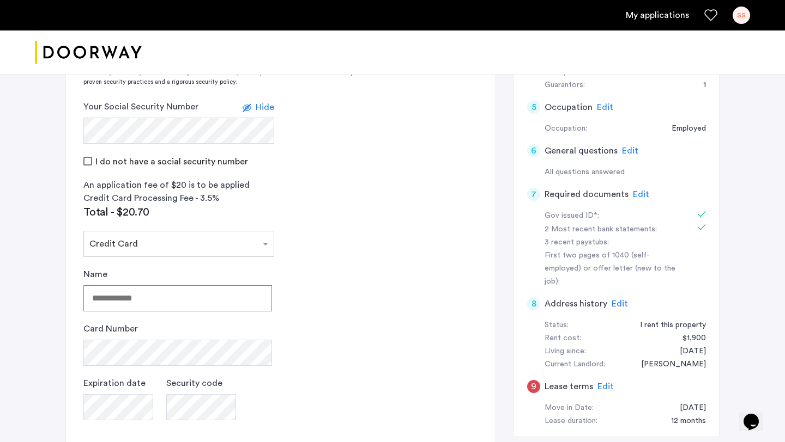
click at [149, 304] on input "Name" at bounding box center [177, 299] width 189 height 26
type input "**********"
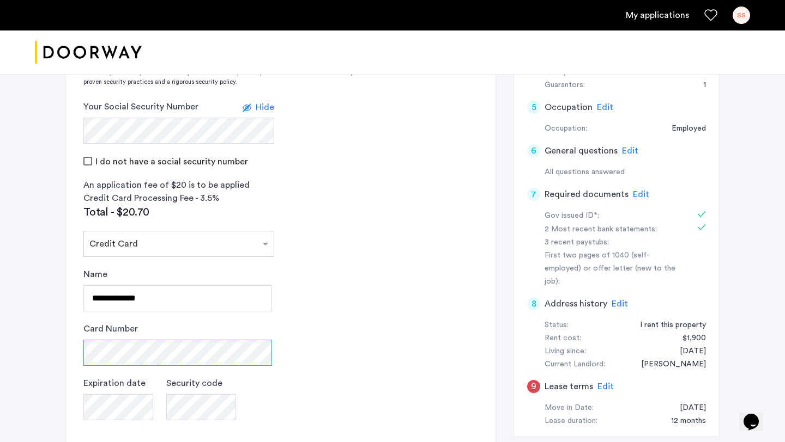
scroll to position [483, 0]
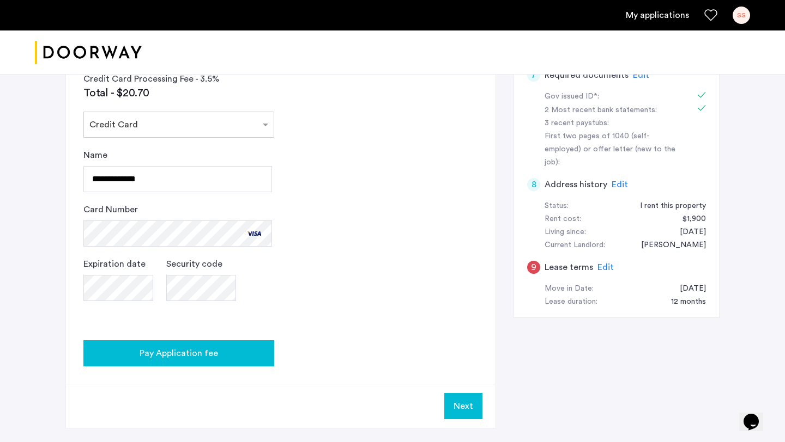
click at [260, 353] on div "Pay Application fee" at bounding box center [178, 353] width 173 height 13
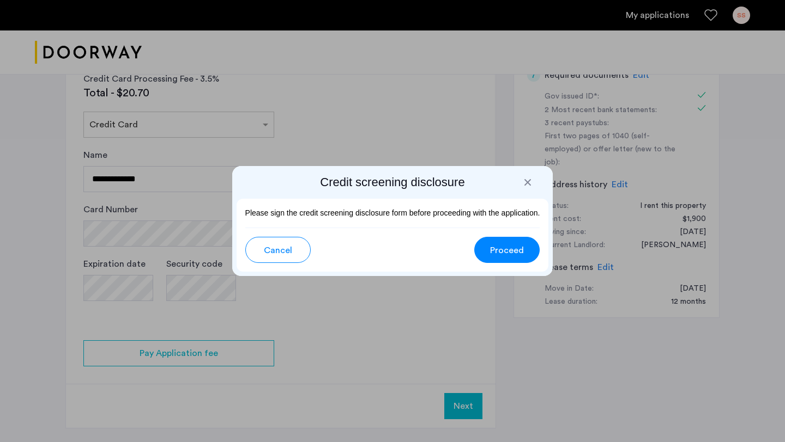
click at [475, 257] on cazamio-button "Proceed" at bounding box center [506, 250] width 65 height 26
click at [487, 257] on button "Proceed" at bounding box center [506, 250] width 65 height 26
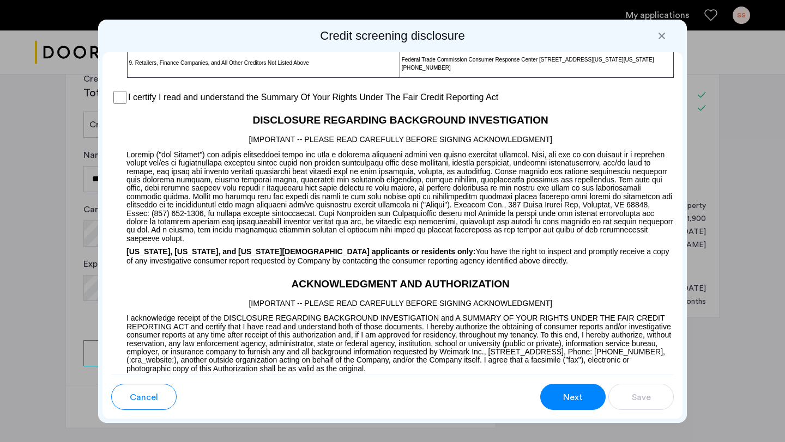
scroll to position [959, 0]
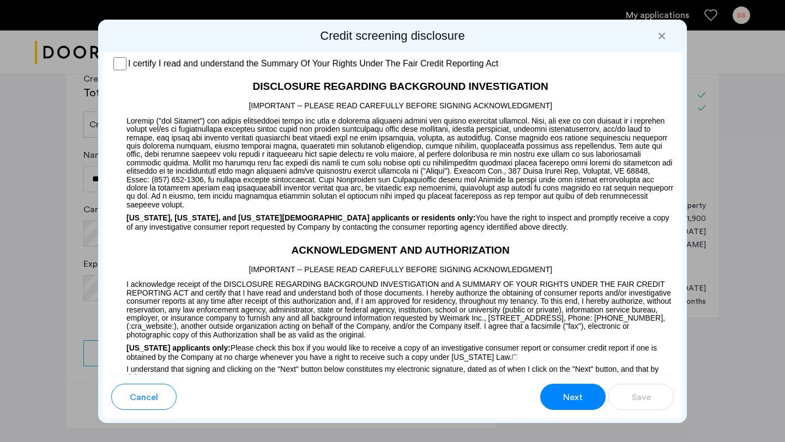
click at [117, 68] on div "I certify I read and understand the Summary Of Your Rights Under The Fair Credi…" at bounding box center [392, 64] width 562 height 16
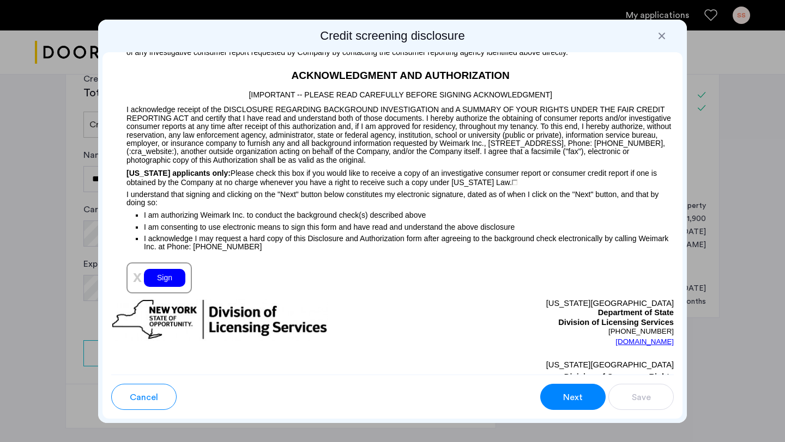
scroll to position [1173, 0]
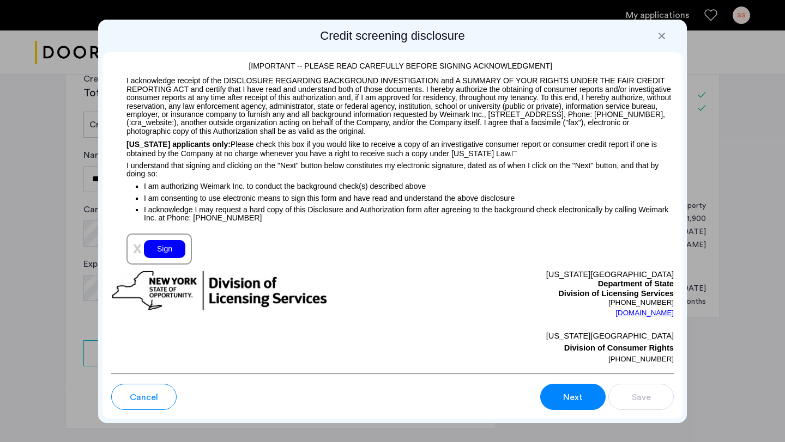
click at [170, 246] on div "Sign" at bounding box center [164, 249] width 41 height 18
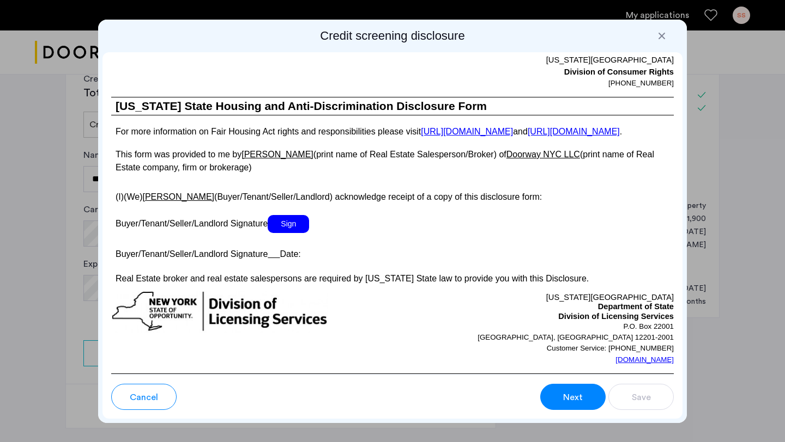
scroll to position [1997, 0]
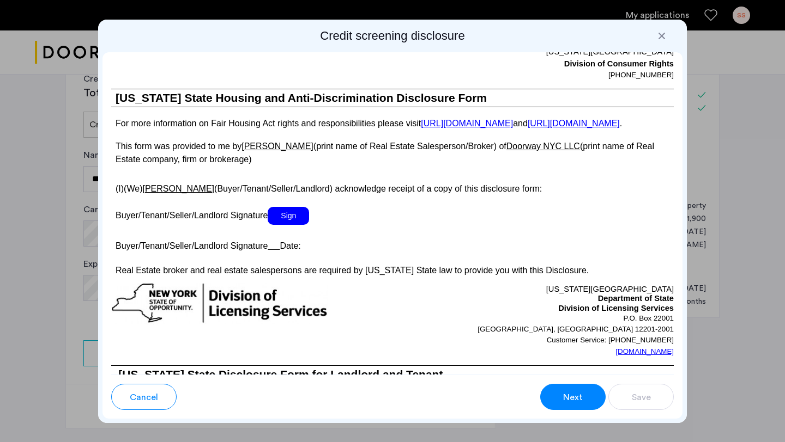
click at [295, 225] on span "Sign" at bounding box center [288, 216] width 41 height 18
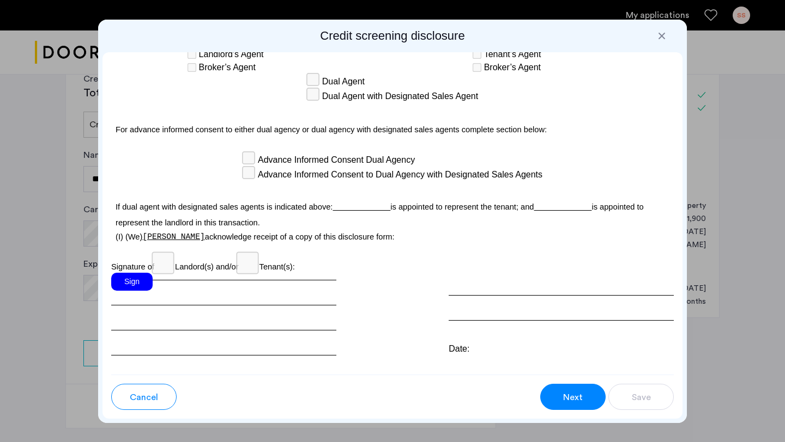
scroll to position [3194, 0]
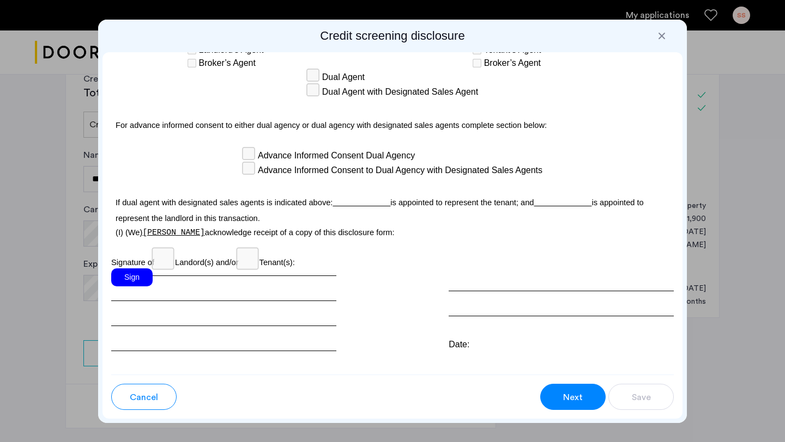
click at [142, 269] on div "Sign" at bounding box center [131, 278] width 41 height 18
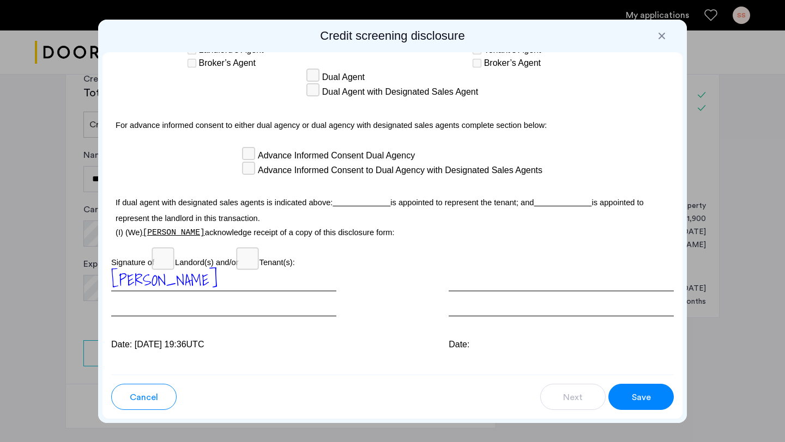
scroll to position [3197, 0]
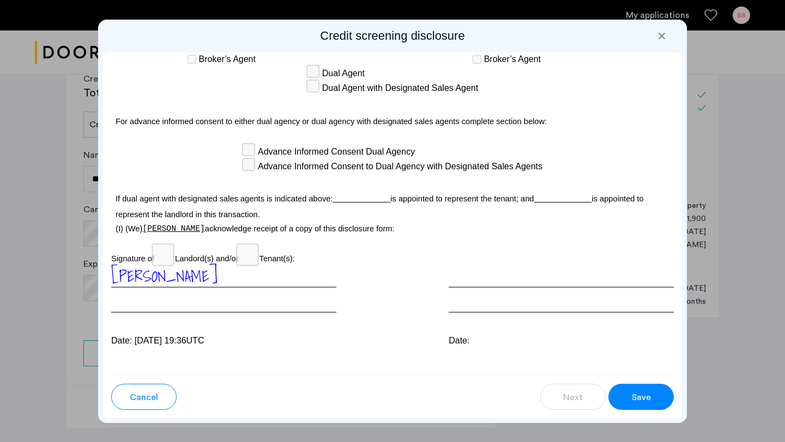
click at [634, 397] on span "Save" at bounding box center [641, 397] width 19 height 13
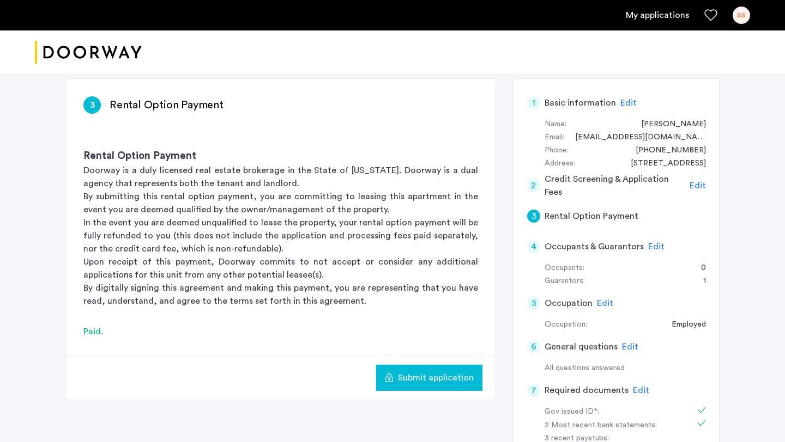
scroll to position [123, 0]
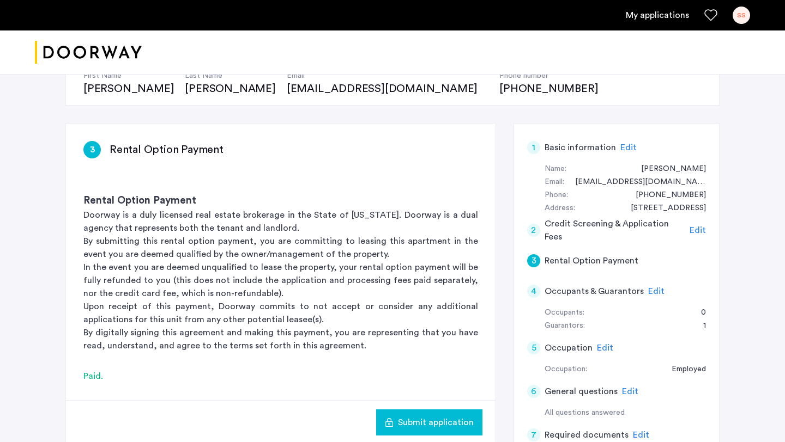
click at [691, 231] on span "Edit" at bounding box center [697, 230] width 16 height 9
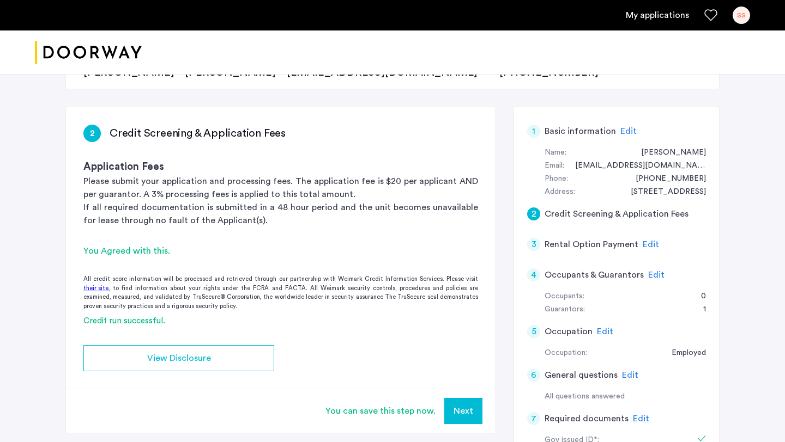
scroll to position [149, 0]
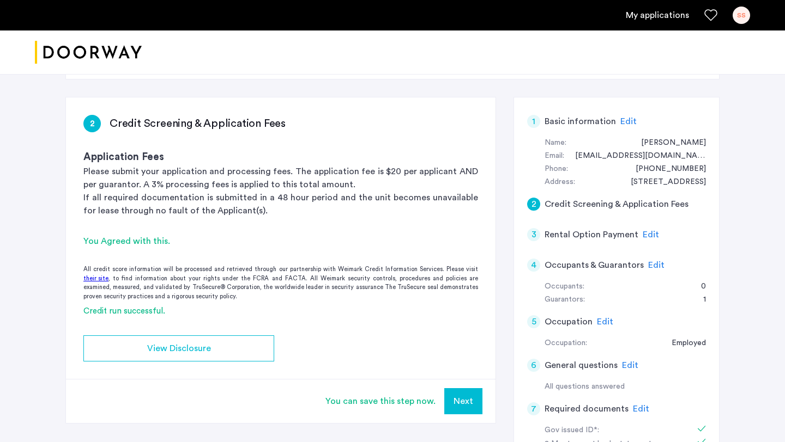
click at [463, 400] on button "Next" at bounding box center [463, 402] width 38 height 26
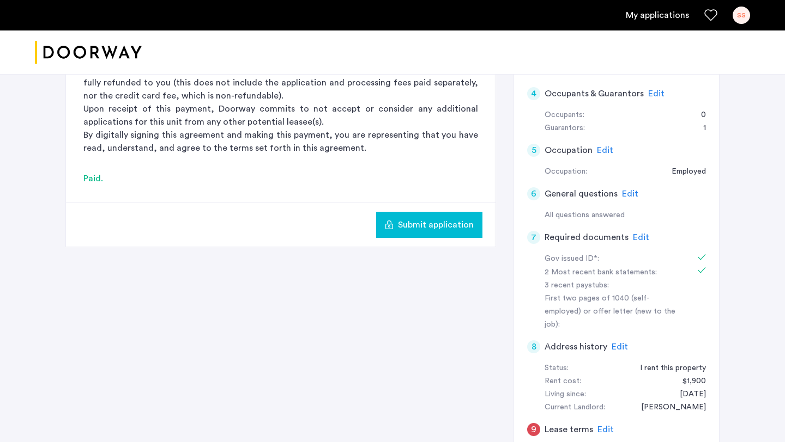
scroll to position [321, 0]
click at [636, 233] on span "Edit" at bounding box center [641, 237] width 16 height 9
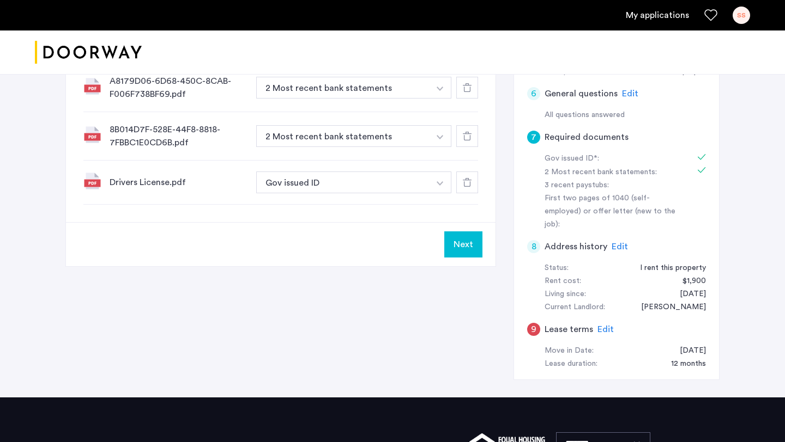
scroll to position [457, 0]
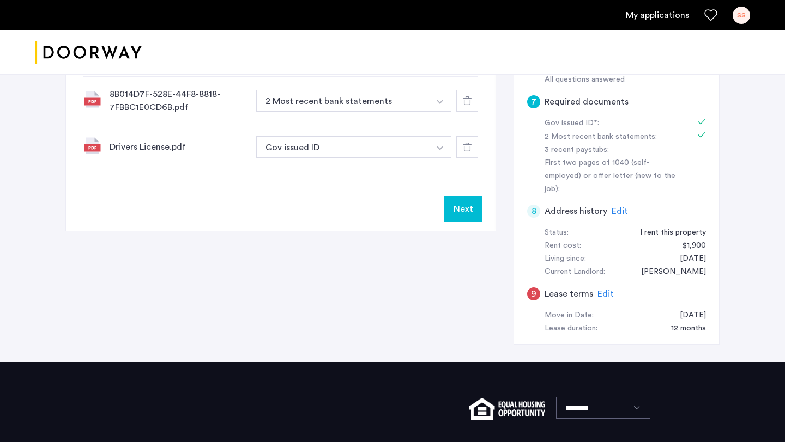
click at [594, 280] on div "9 Lease terms Edit" at bounding box center [616, 294] width 179 height 31
click at [609, 290] on span "Edit" at bounding box center [605, 294] width 16 height 9
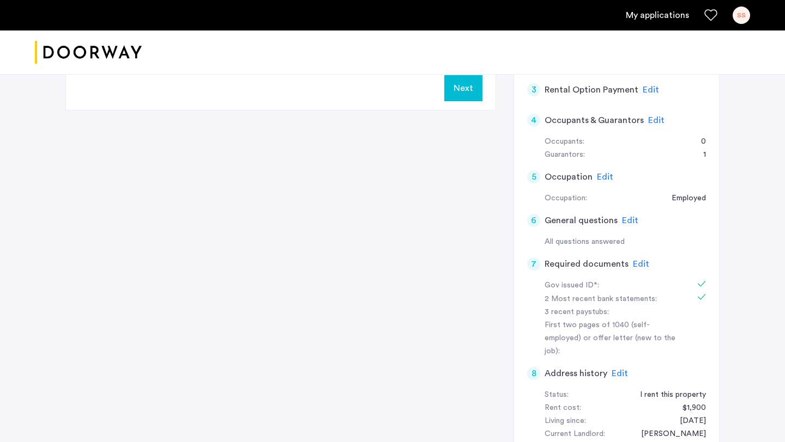
scroll to position [295, 0]
click at [634, 264] on span "Edit" at bounding box center [641, 263] width 16 height 9
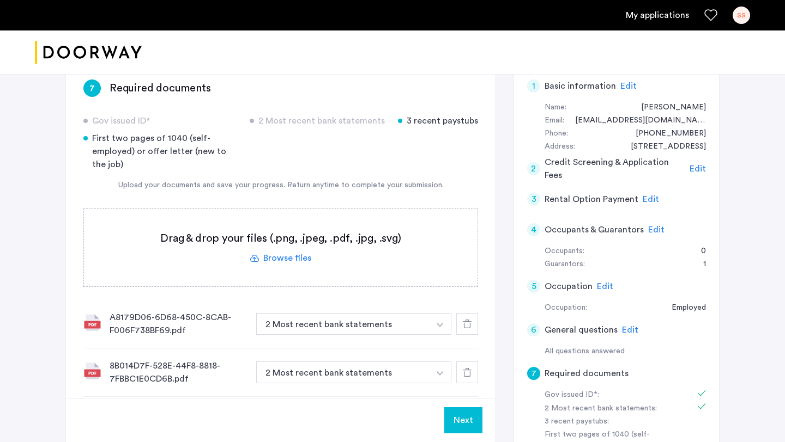
scroll to position [183, 0]
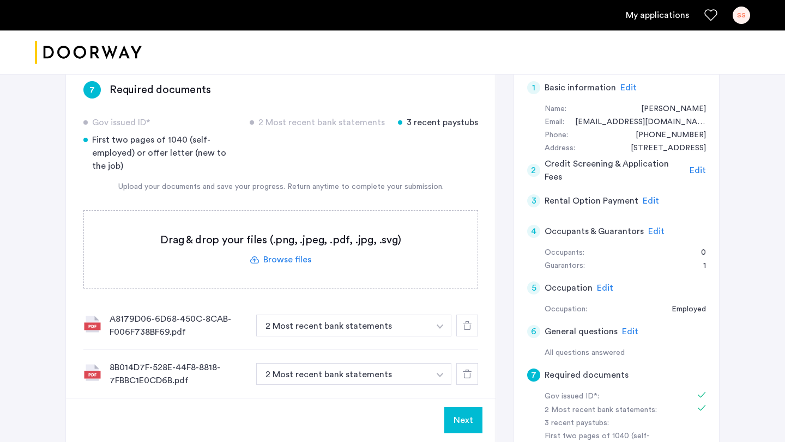
click at [694, 169] on span "Edit" at bounding box center [697, 170] width 16 height 9
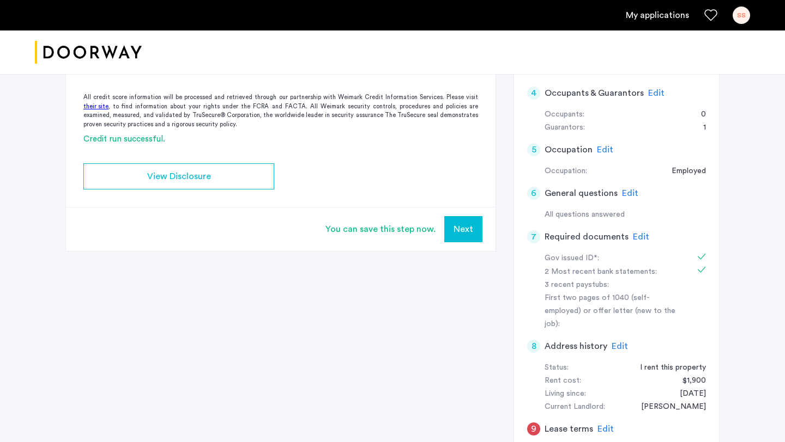
scroll to position [329, 0]
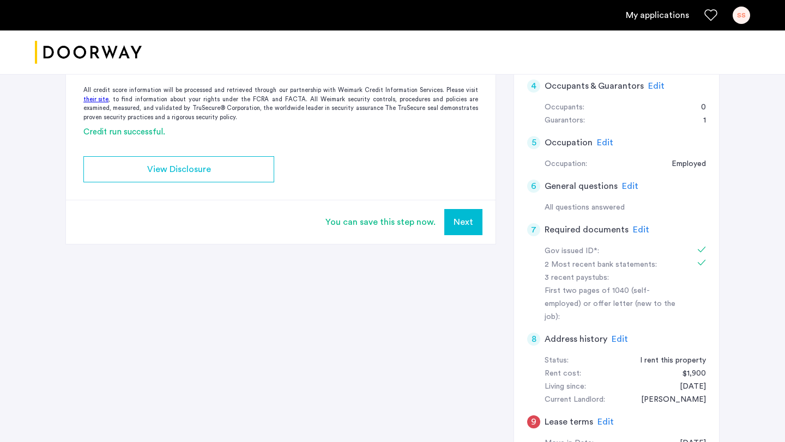
click at [633, 233] on span "Edit" at bounding box center [641, 230] width 16 height 9
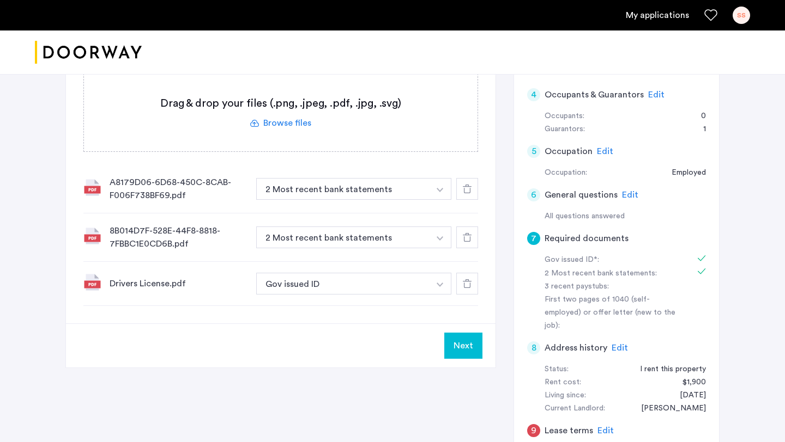
scroll to position [319, 0]
click at [156, 183] on div "A8179D06-6D68-450C-8CAB-F006F738BF69.pdf" at bounding box center [179, 190] width 138 height 26
click at [88, 188] on img at bounding box center [91, 187] width 17 height 17
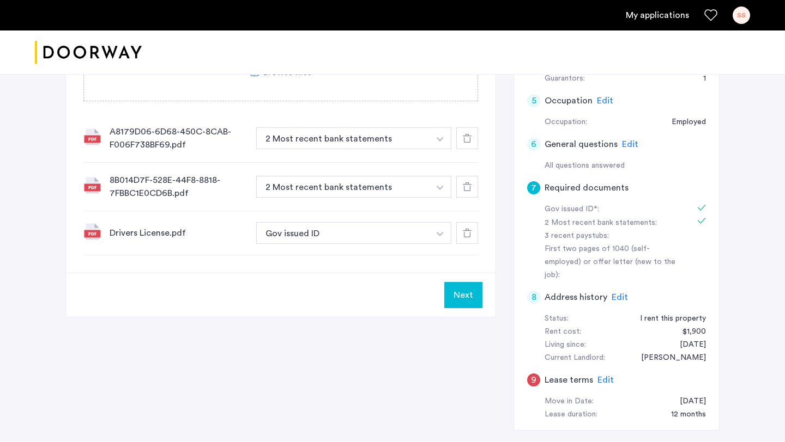
scroll to position [372, 0]
